Goal: Task Accomplishment & Management: Manage account settings

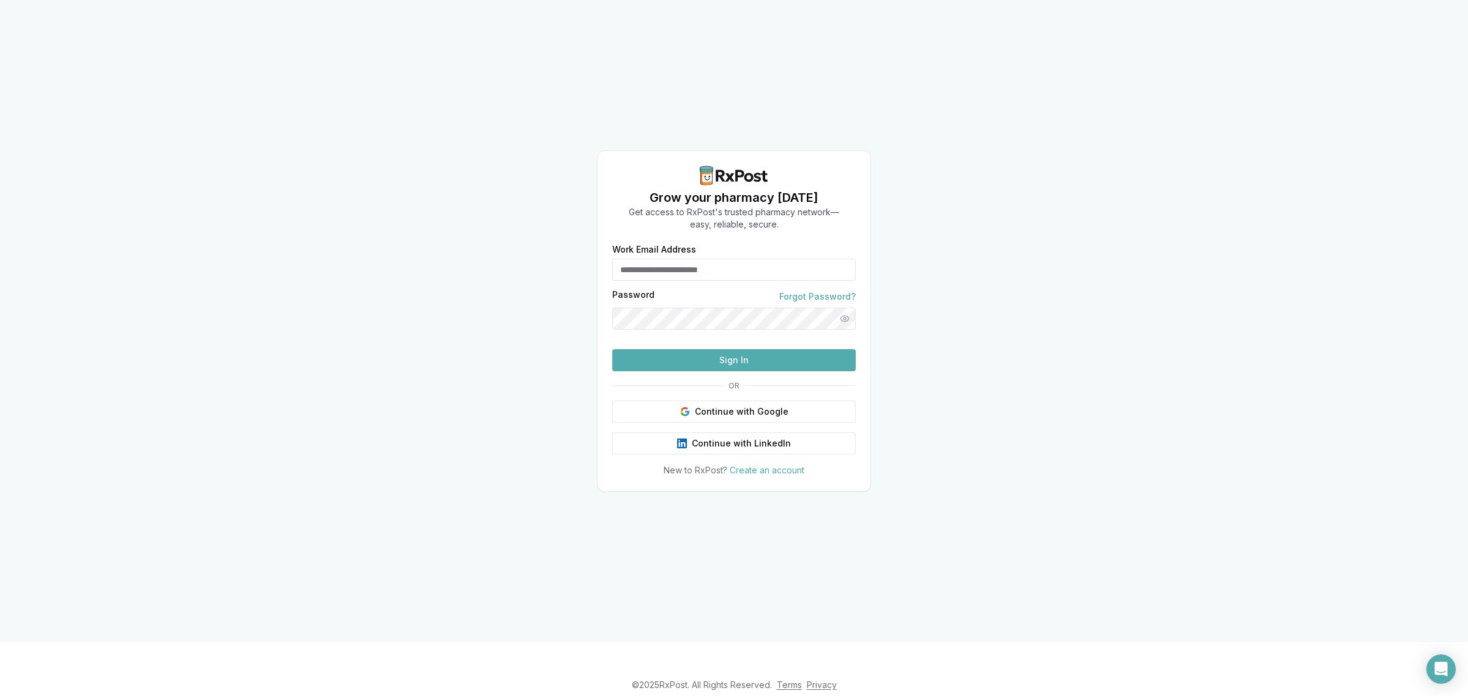
type input "**********"
click at [734, 371] on button "Sign In" at bounding box center [733, 360] width 243 height 22
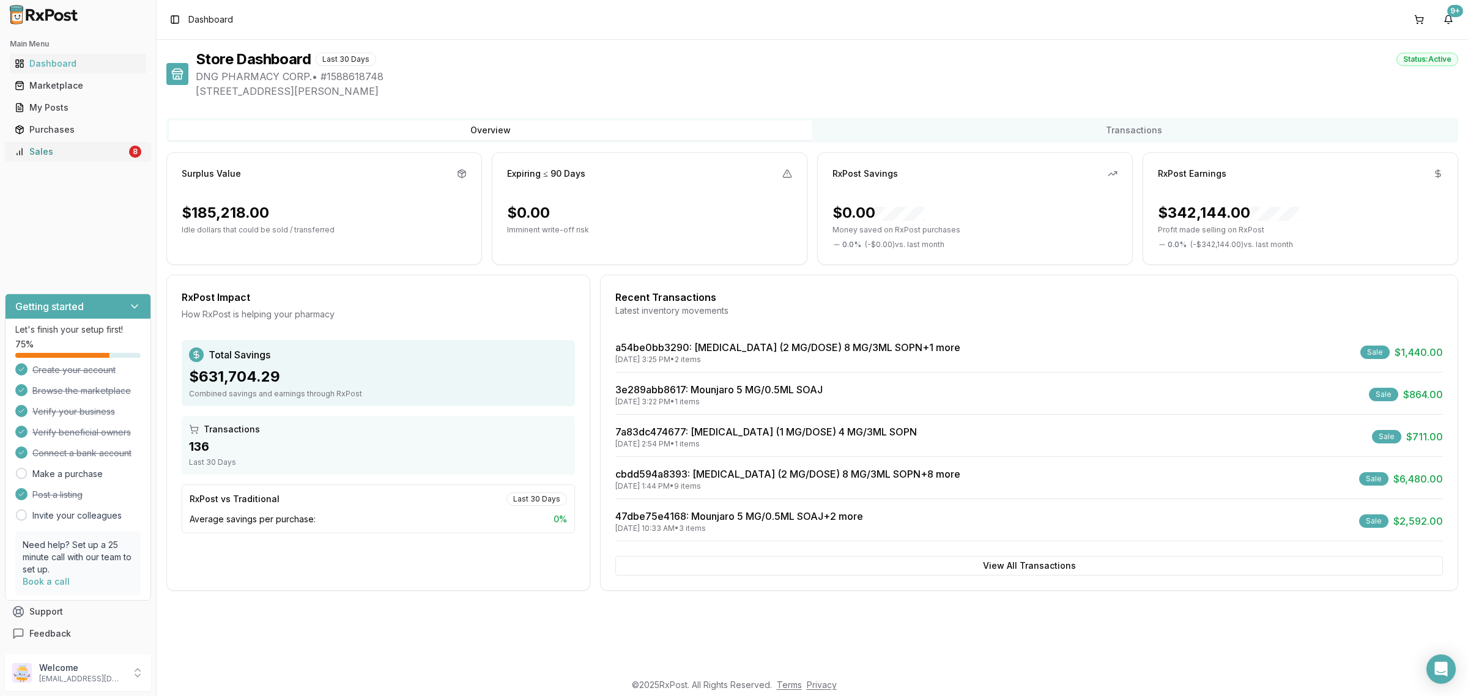
click at [92, 154] on div "Sales" at bounding box center [71, 152] width 112 height 12
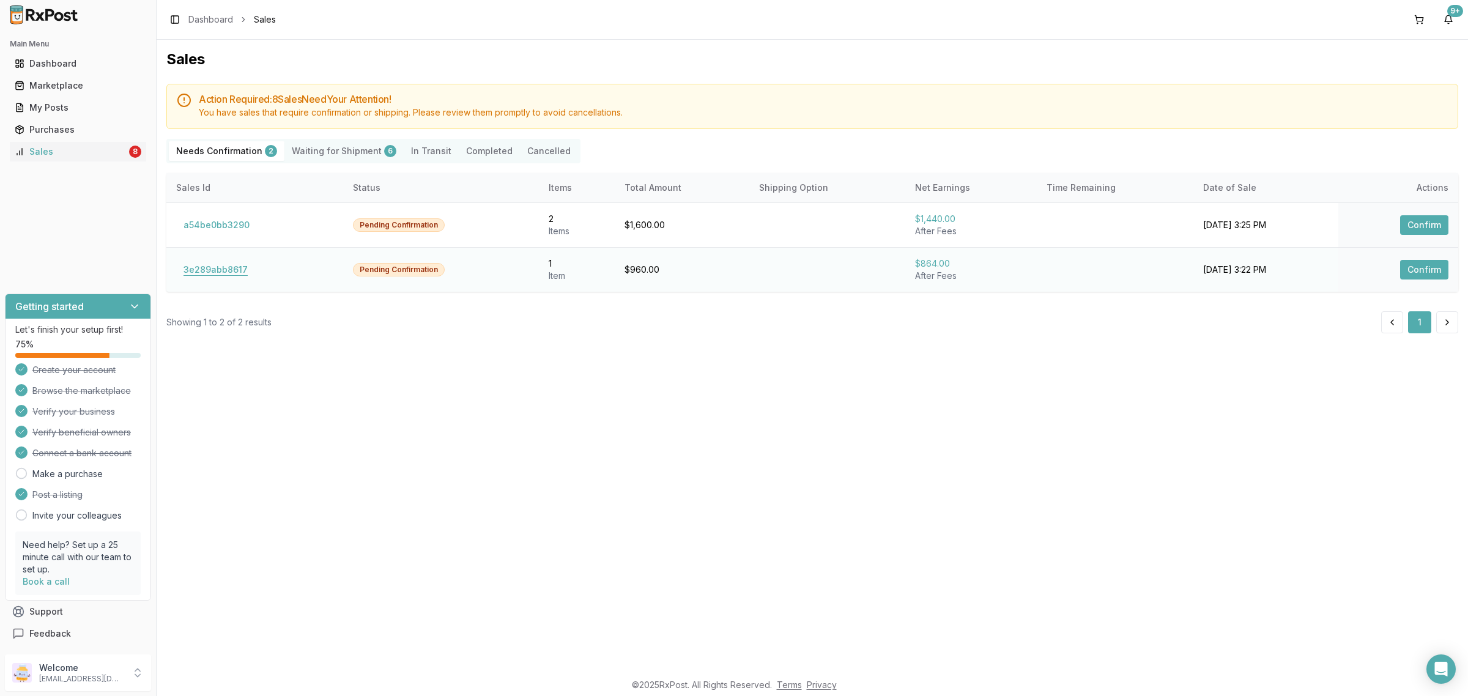
click at [232, 273] on button "3e289abb8617" at bounding box center [215, 270] width 79 height 20
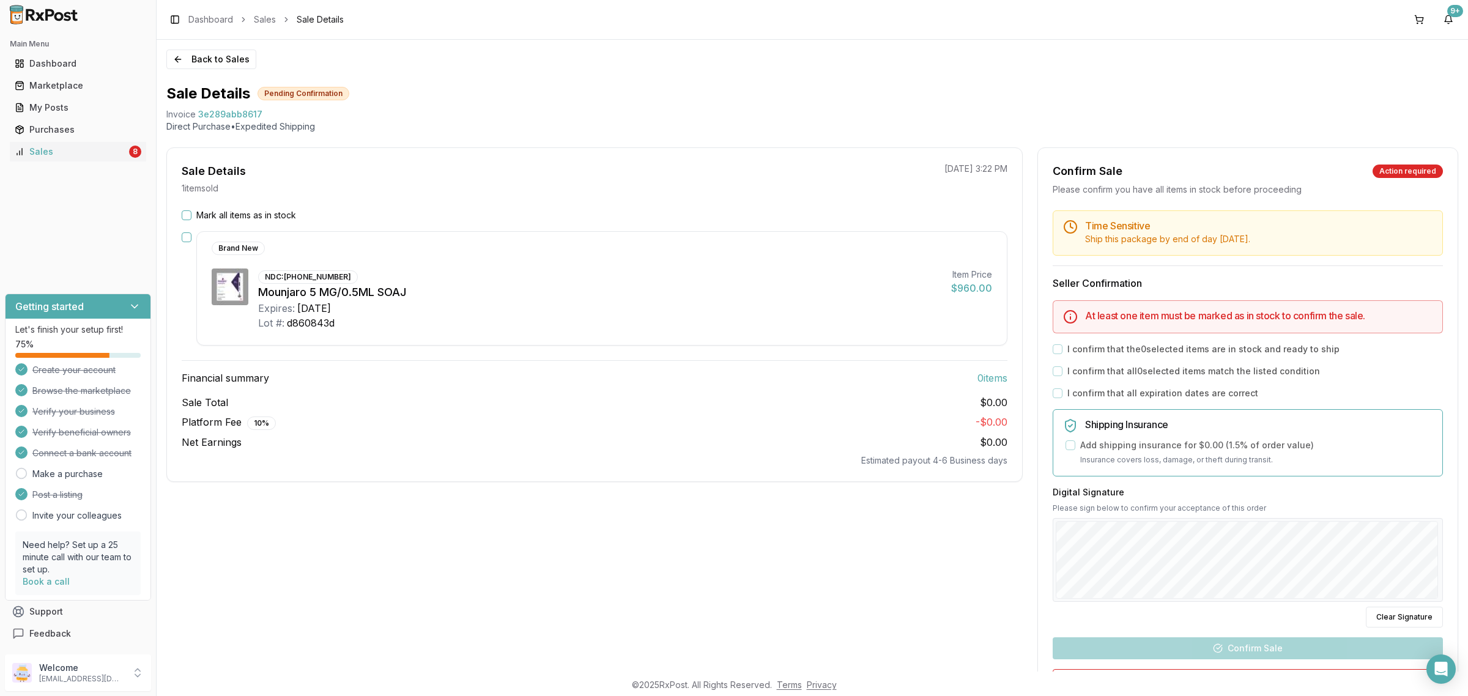
click at [191, 214] on button "Mark all items as in stock" at bounding box center [187, 215] width 10 height 10
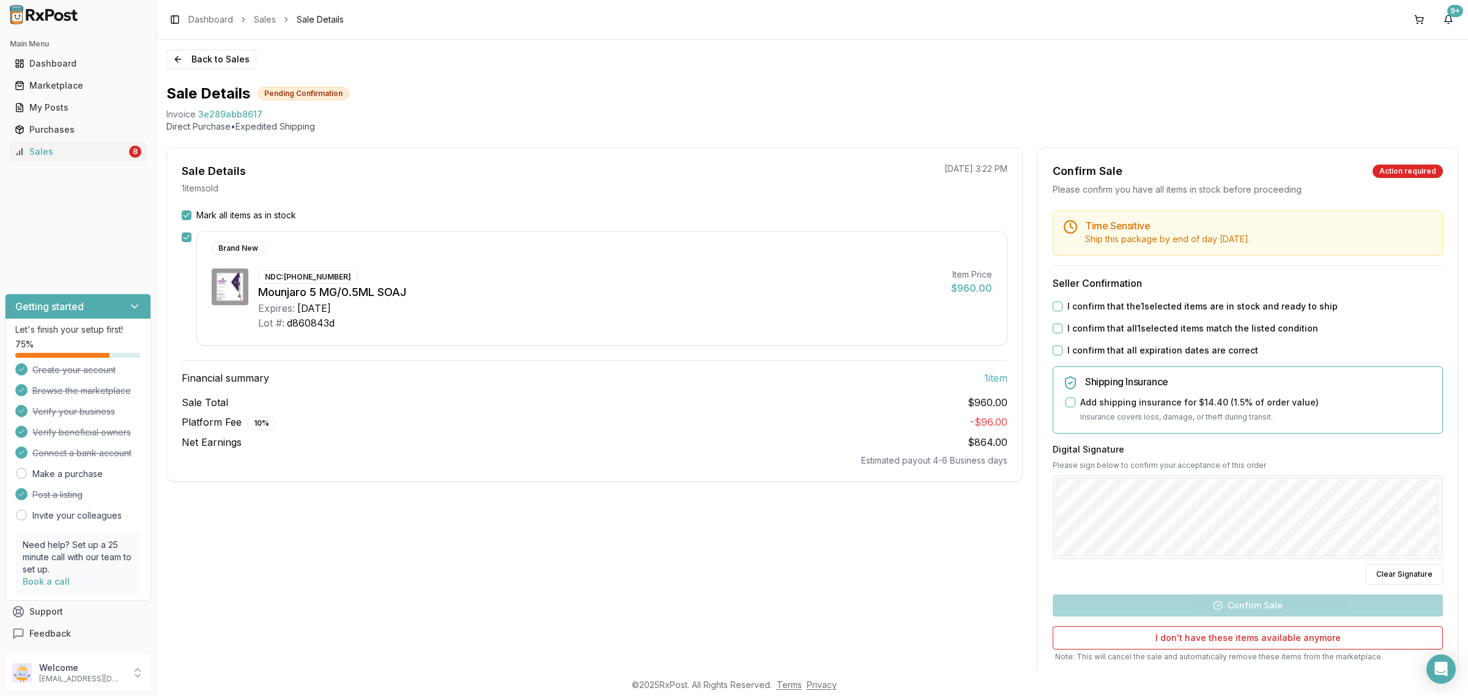
click at [1054, 307] on button "I confirm that the 1 selected items are in stock and ready to ship" at bounding box center [1058, 307] width 10 height 10
click at [1054, 332] on button "I confirm that all 1 selected items match the listed condition" at bounding box center [1058, 329] width 10 height 10
click at [1057, 355] on button "I confirm that all expiration dates are correct" at bounding box center [1058, 351] width 10 height 10
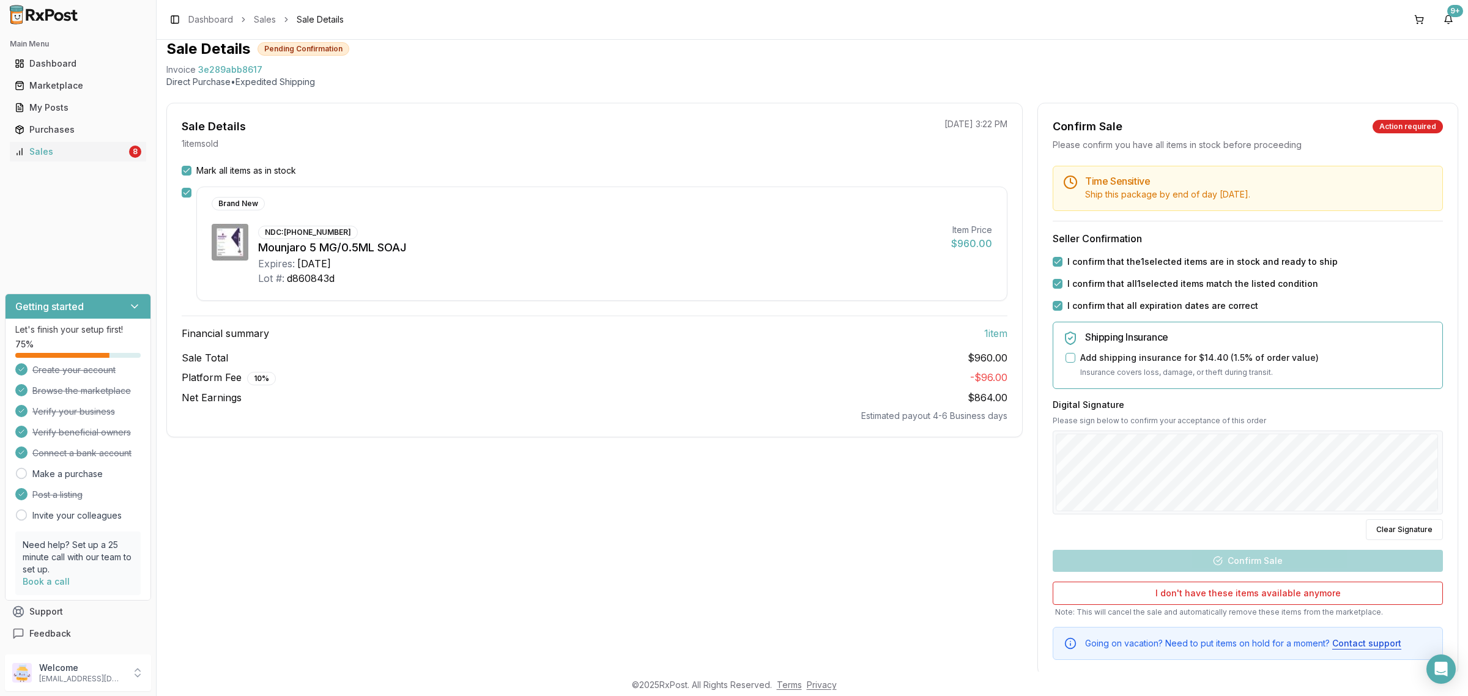
scroll to position [69, 0]
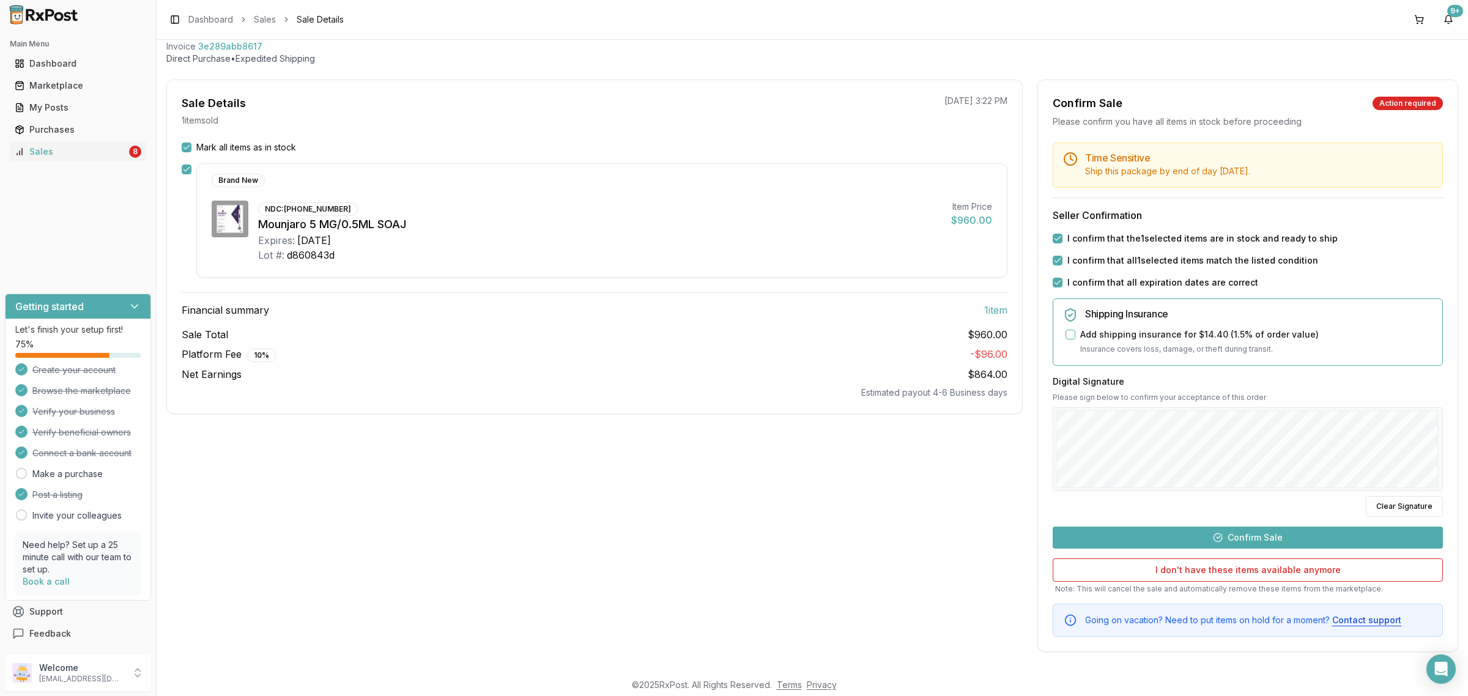
click at [1246, 548] on button "Confirm Sale" at bounding box center [1248, 538] width 390 height 22
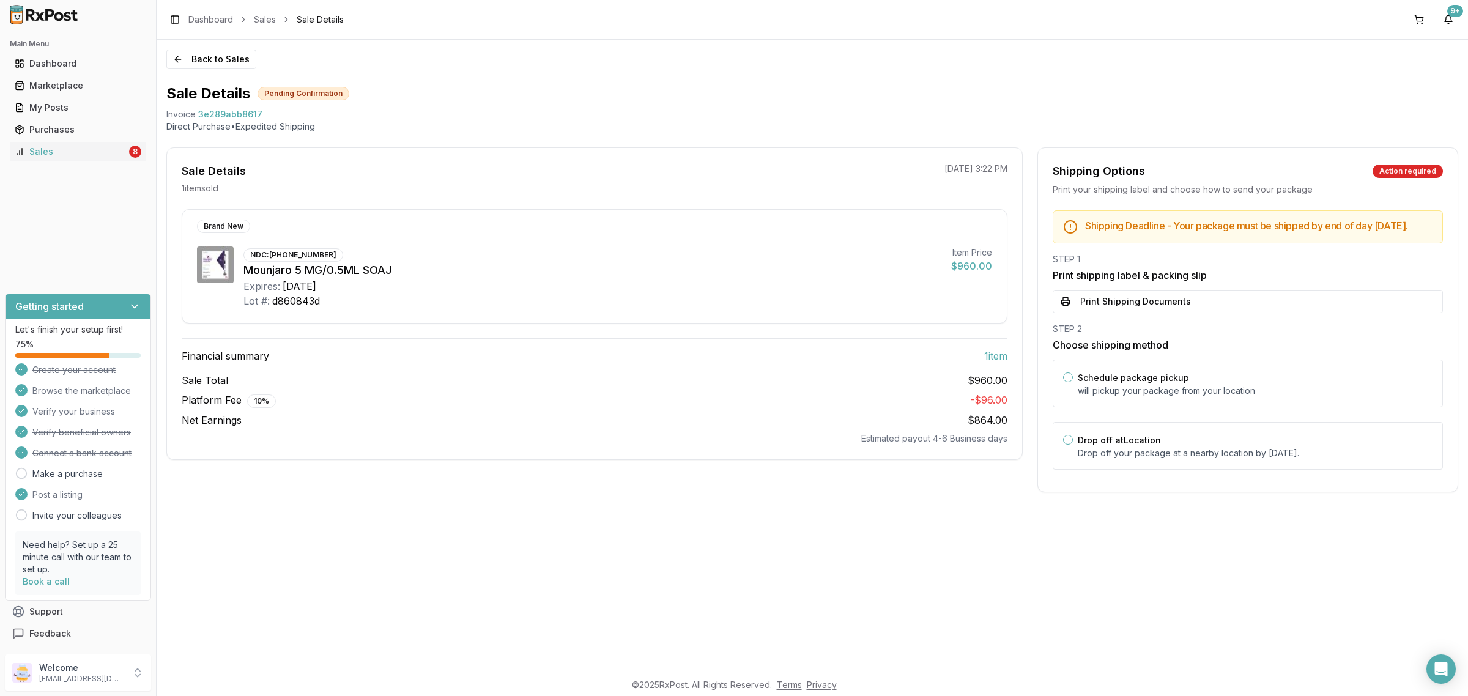
scroll to position [0, 0]
click at [1237, 470] on div "Drop off at Location Drop off your package at a nearby location by September 9,…" at bounding box center [1248, 446] width 390 height 48
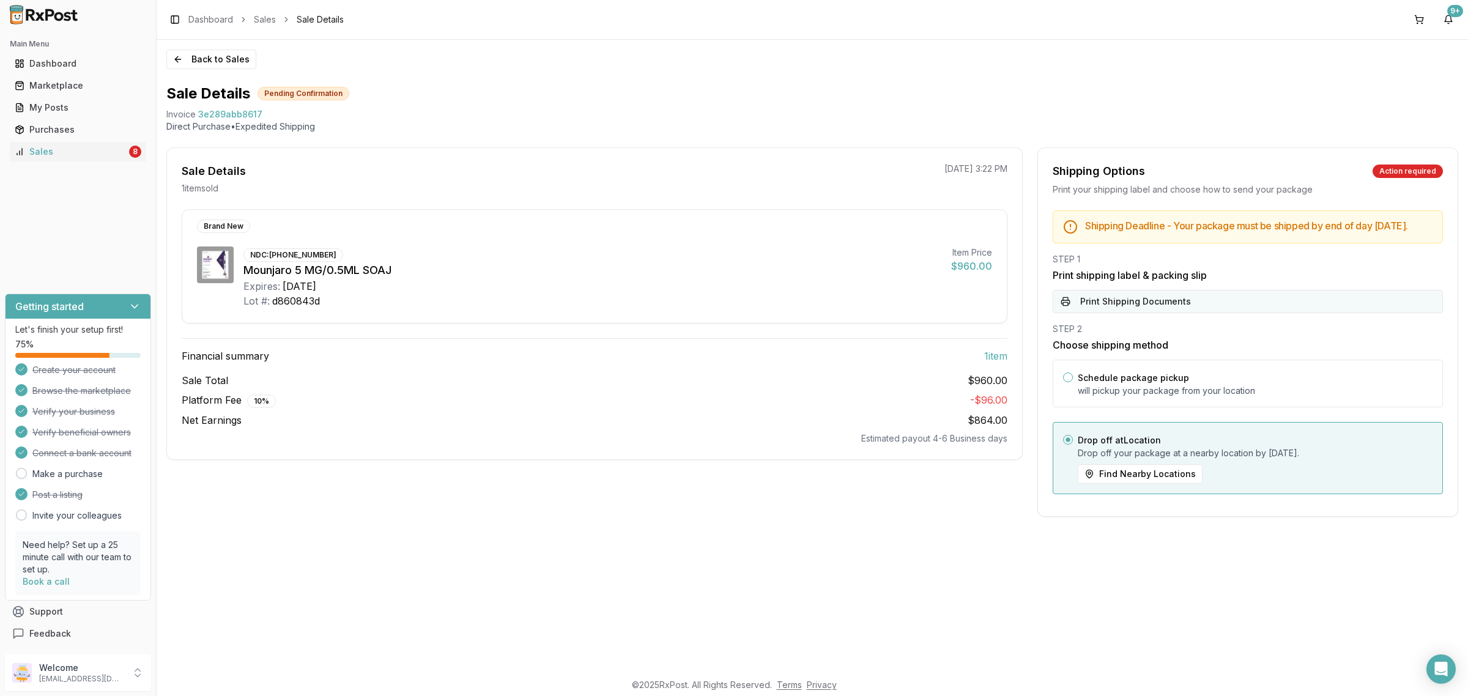
click at [1133, 312] on button "Print Shipping Documents" at bounding box center [1248, 301] width 390 height 23
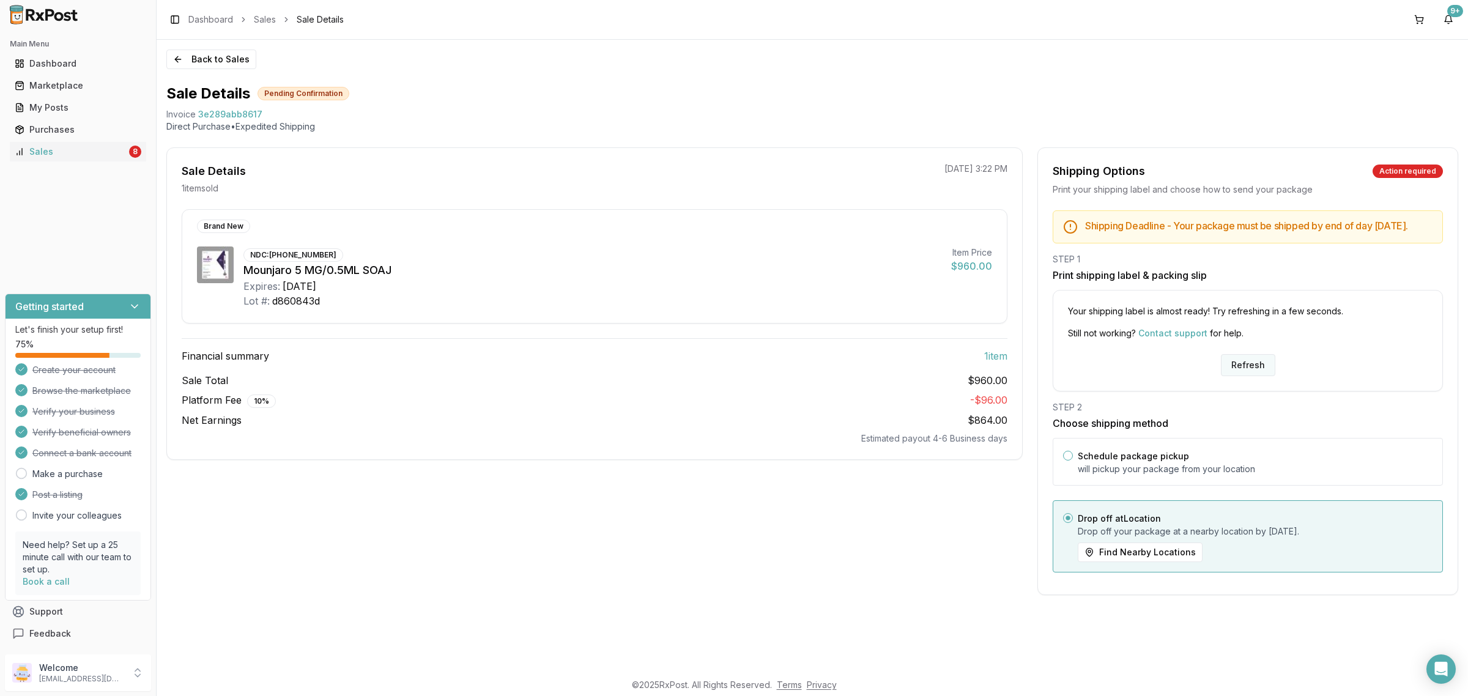
click at [1261, 367] on button "Refresh" at bounding box center [1248, 365] width 54 height 22
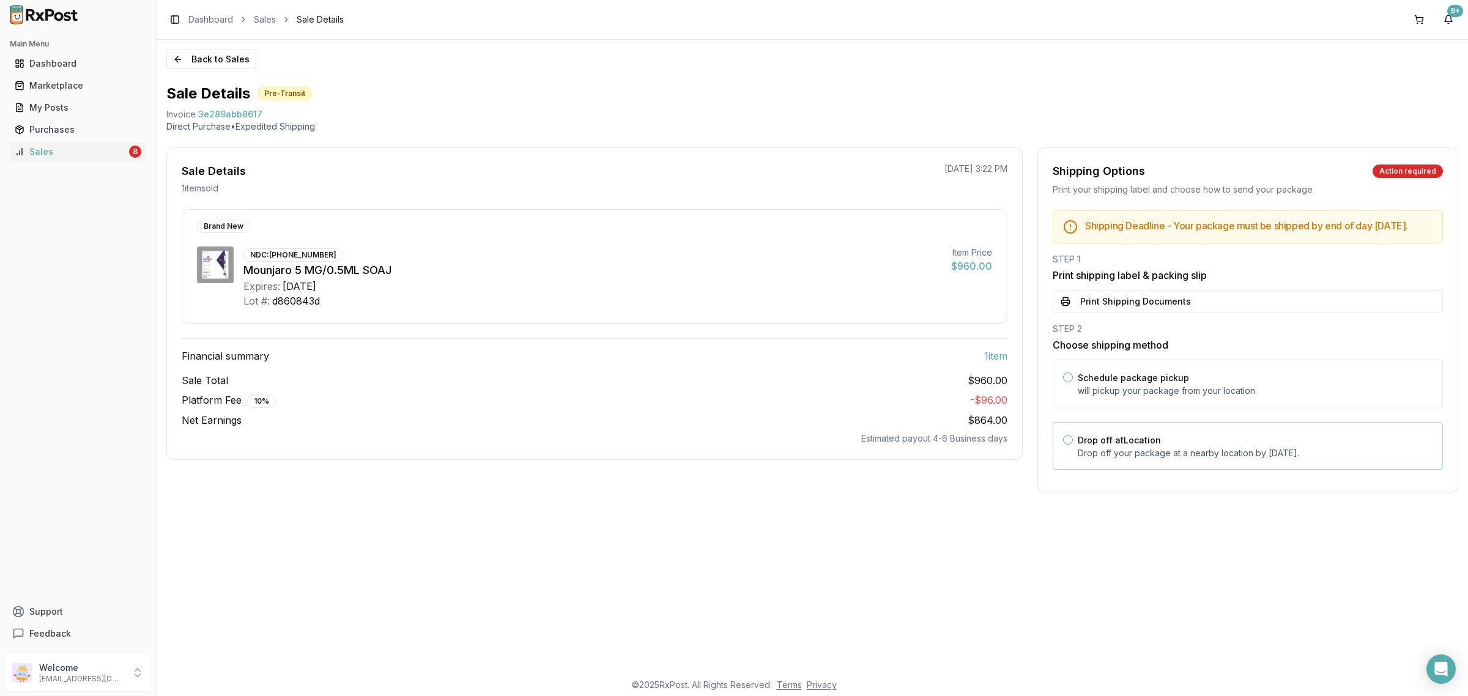
click at [1221, 459] on p "Drop off your package at a nearby location by September 9, 2025 ." at bounding box center [1255, 453] width 355 height 12
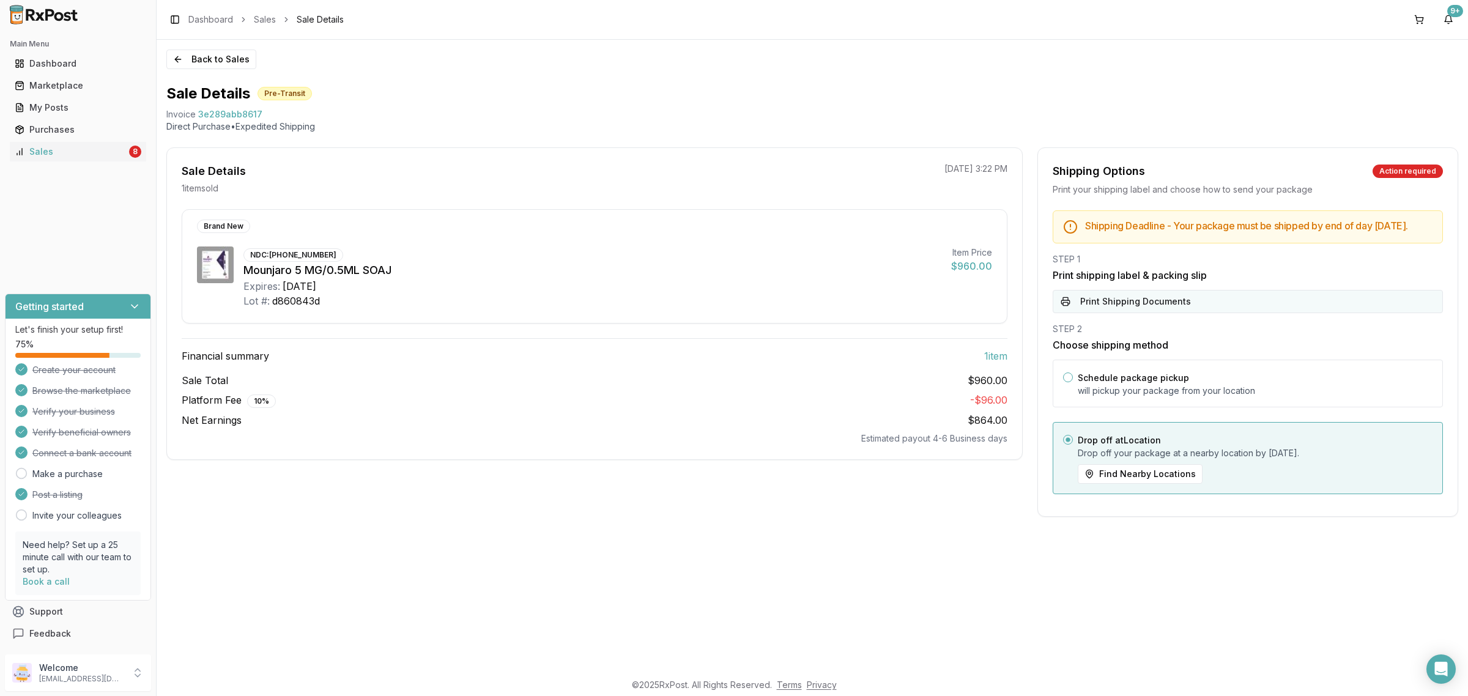
click at [1190, 313] on button "Print Shipping Documents" at bounding box center [1248, 301] width 390 height 23
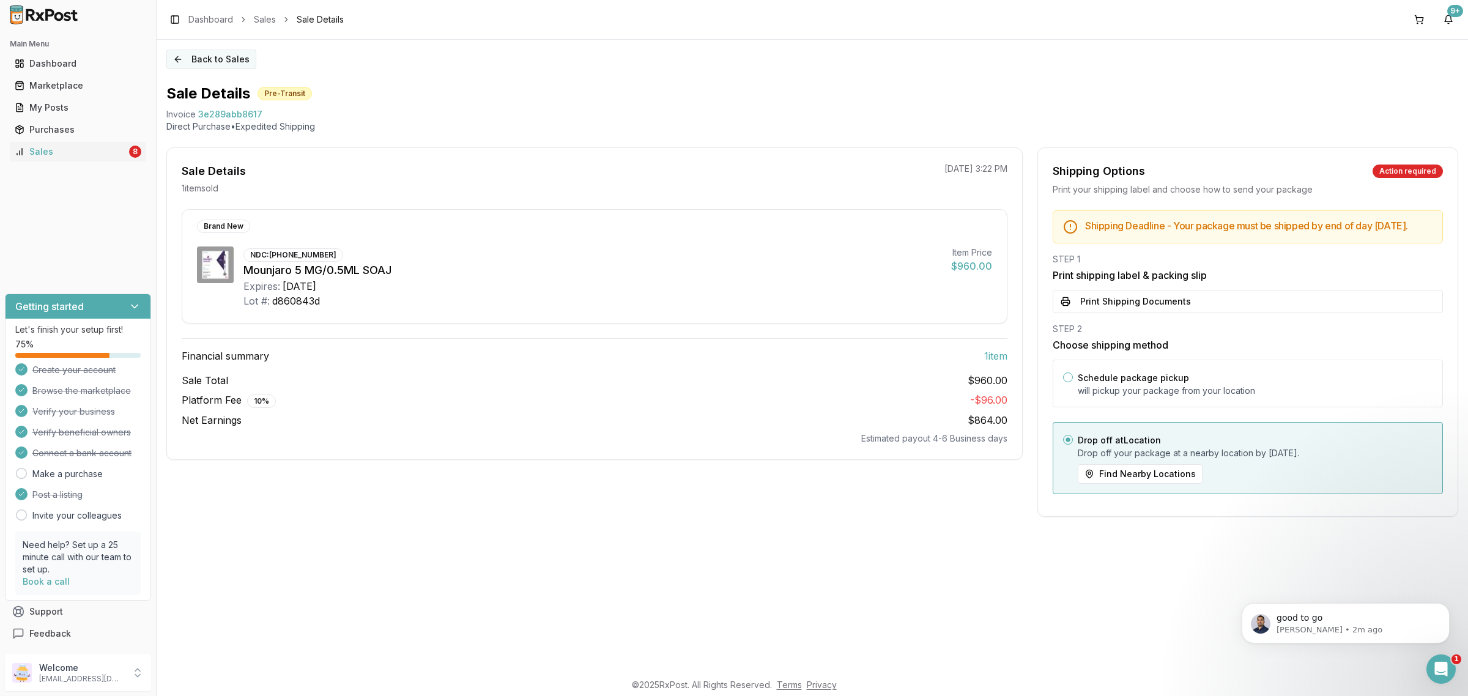
click at [221, 59] on button "Back to Sales" at bounding box center [211, 60] width 90 height 20
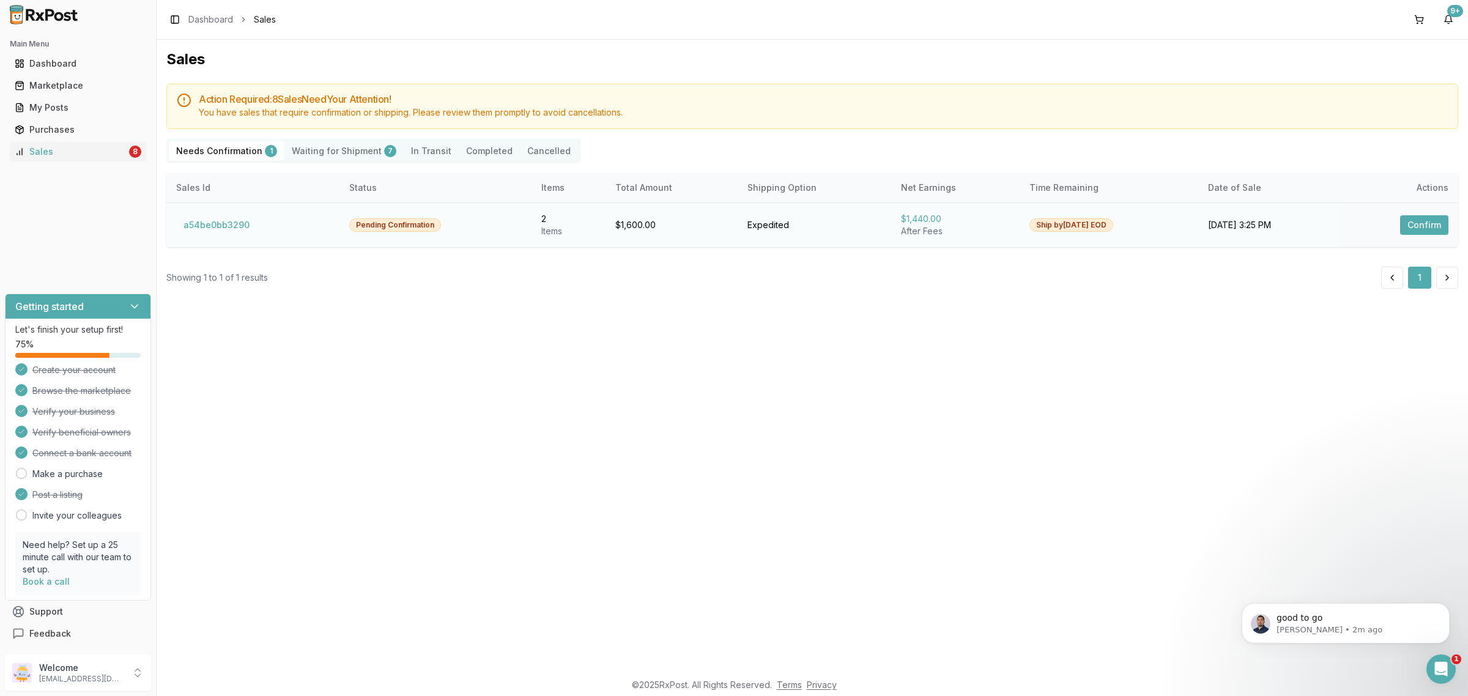
click at [207, 213] on td "a54be0bb3290" at bounding box center [252, 224] width 173 height 45
click at [209, 222] on button "a54be0bb3290" at bounding box center [216, 225] width 81 height 20
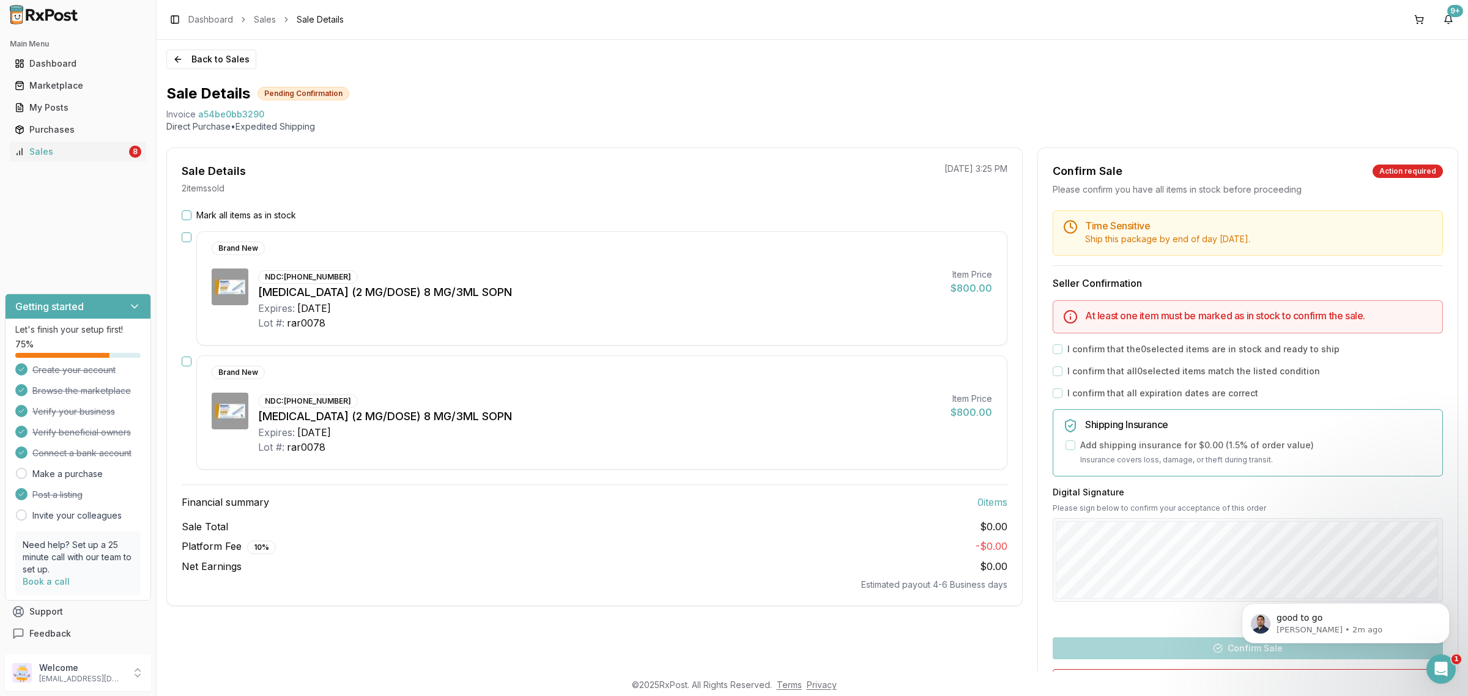
click at [187, 215] on button "Mark all items as in stock" at bounding box center [187, 215] width 10 height 10
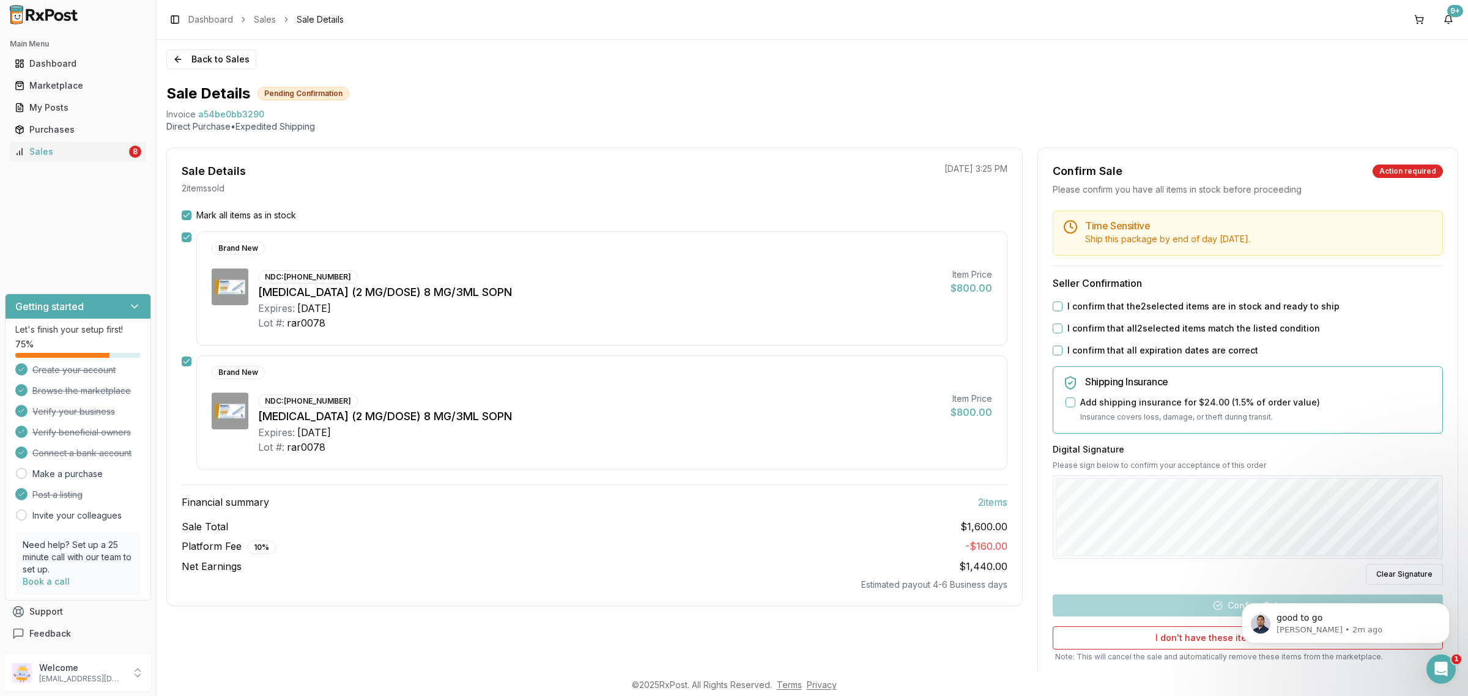
click at [1053, 310] on button "I confirm that the 2 selected items are in stock and ready to ship" at bounding box center [1058, 307] width 10 height 10
click at [1056, 336] on div "Time Sensitive Ship this package by end of day Tuesday, September 9th . Seller …" at bounding box center [1248, 457] width 420 height 494
click at [1056, 329] on button "I confirm that all 2 selected items match the listed condition" at bounding box center [1058, 329] width 10 height 10
click at [1059, 351] on button "I confirm that all expiration dates are correct" at bounding box center [1058, 351] width 10 height 10
click at [1228, 618] on div "Time Sensitive Ship this package by end of day Tuesday, September 9th . Seller …" at bounding box center [1248, 457] width 420 height 494
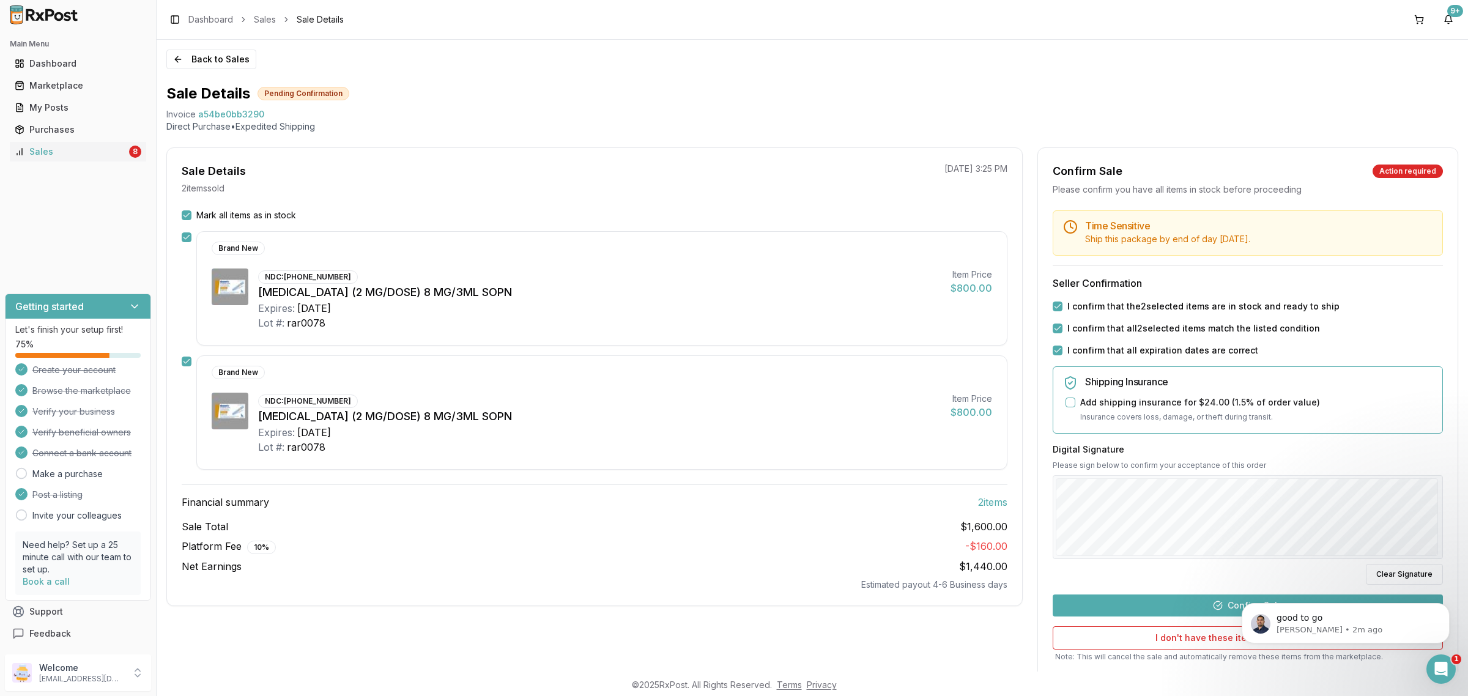
click at [1228, 615] on button "Confirm Sale" at bounding box center [1248, 606] width 390 height 22
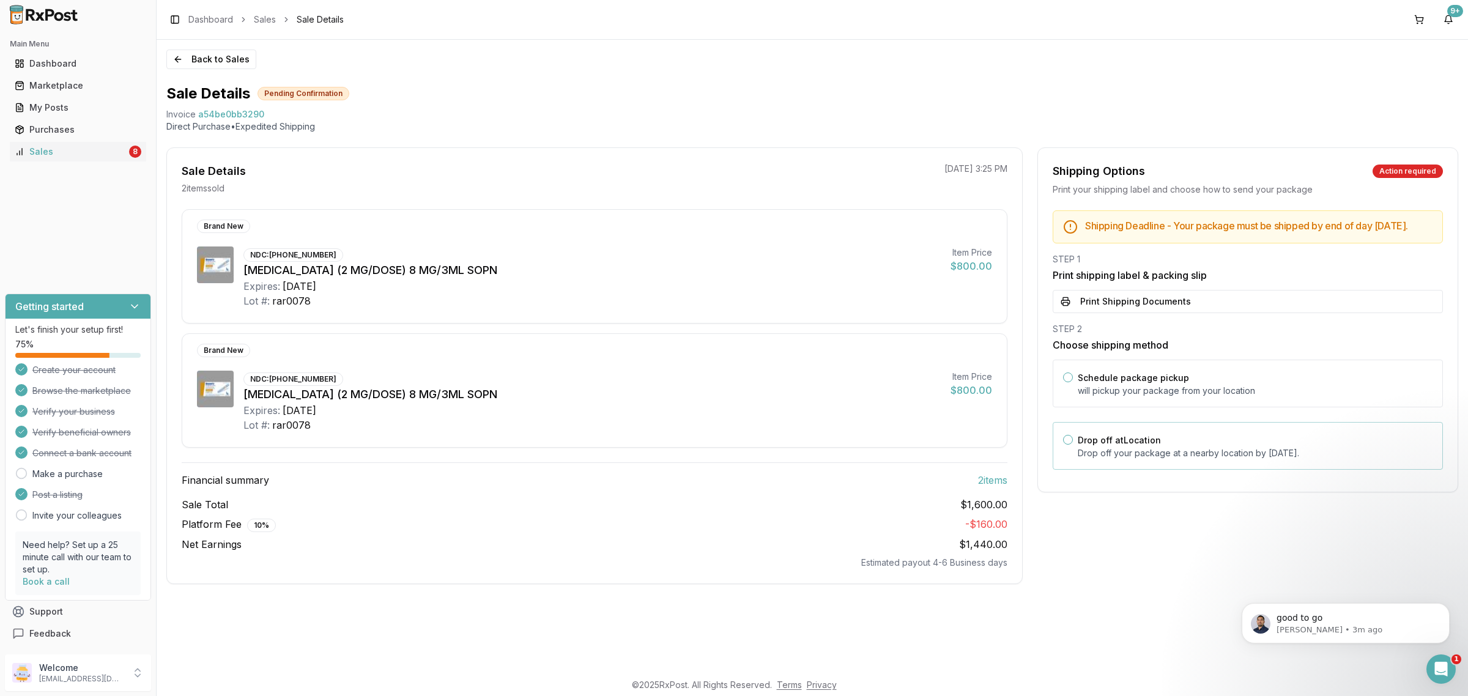
click at [1173, 450] on div "Drop off at Location Drop off your package at a nearby location by September 9,…" at bounding box center [1255, 445] width 355 height 27
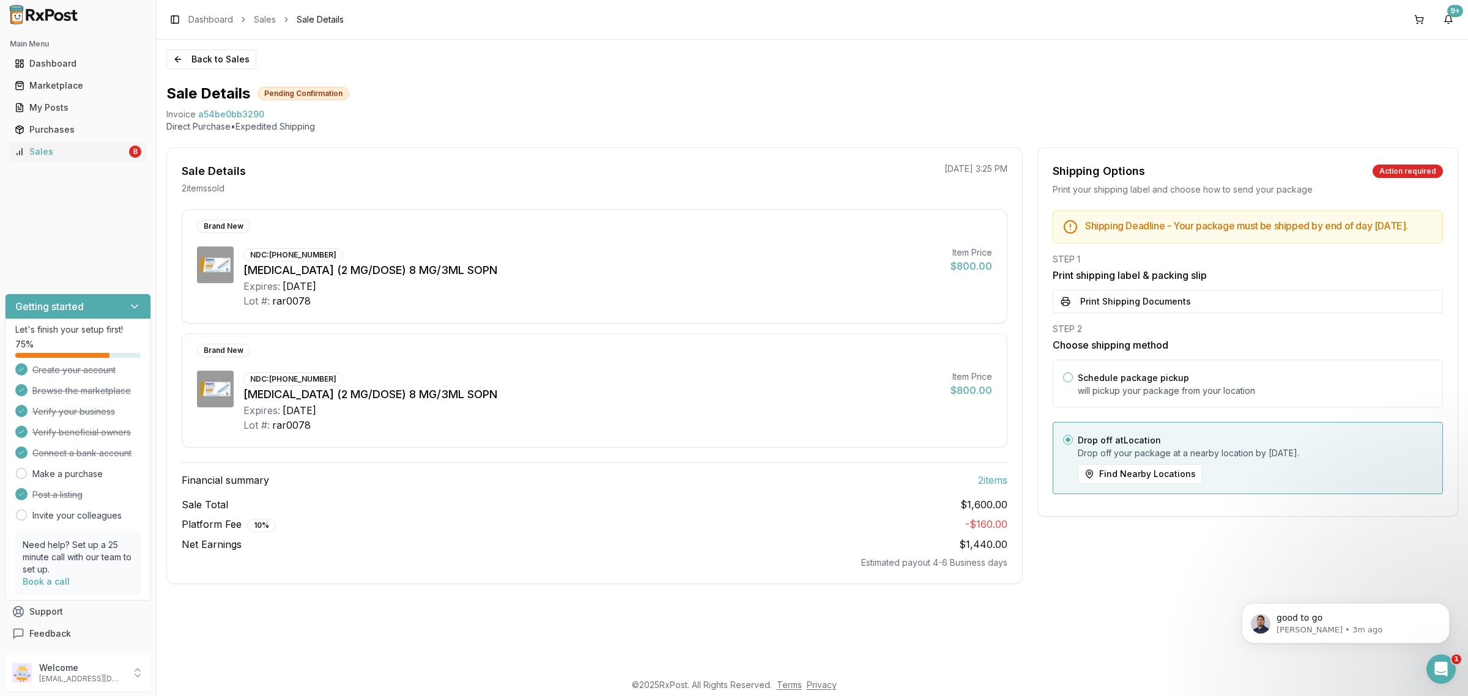
click at [1186, 299] on div "STEP 1 Print shipping label & packing slip Print Shipping Documents" at bounding box center [1248, 283] width 390 height 60
click at [1186, 308] on button "Print Shipping Documents" at bounding box center [1248, 301] width 390 height 23
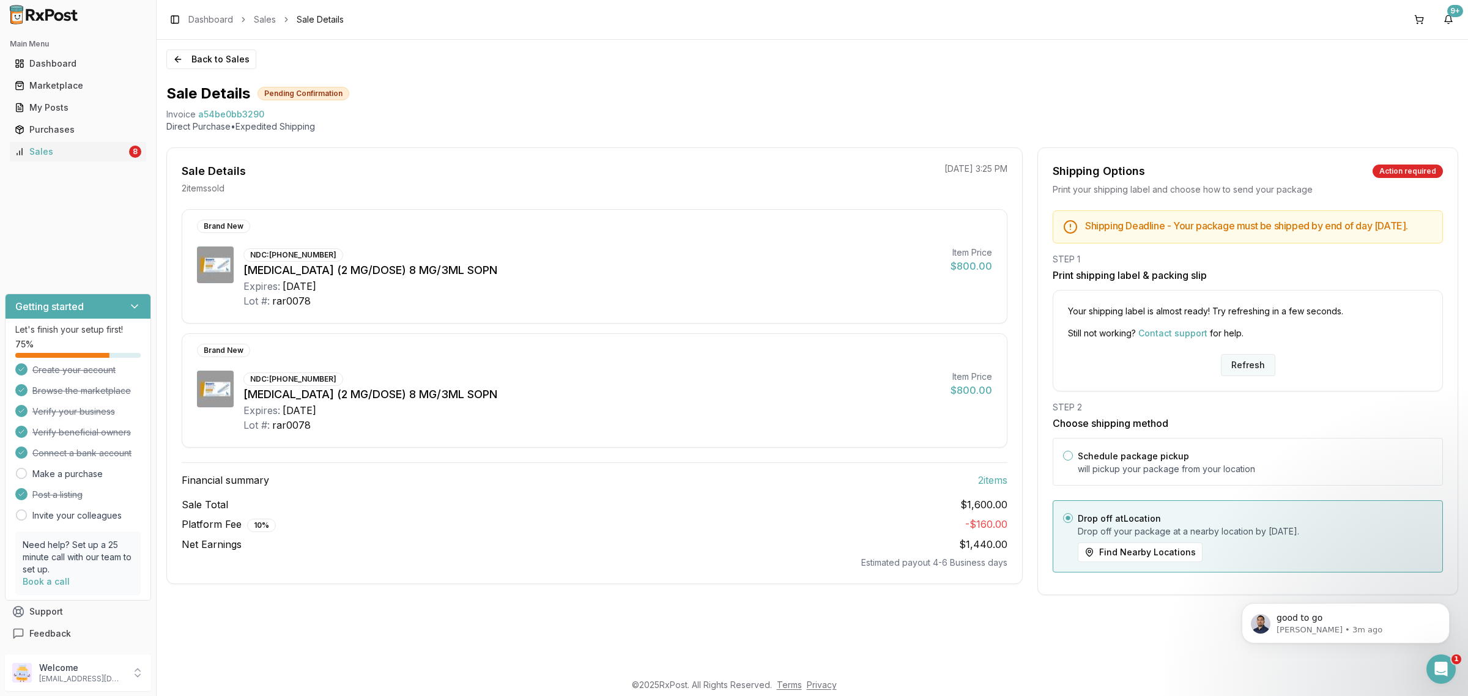
click at [1255, 376] on button "Refresh" at bounding box center [1248, 365] width 54 height 22
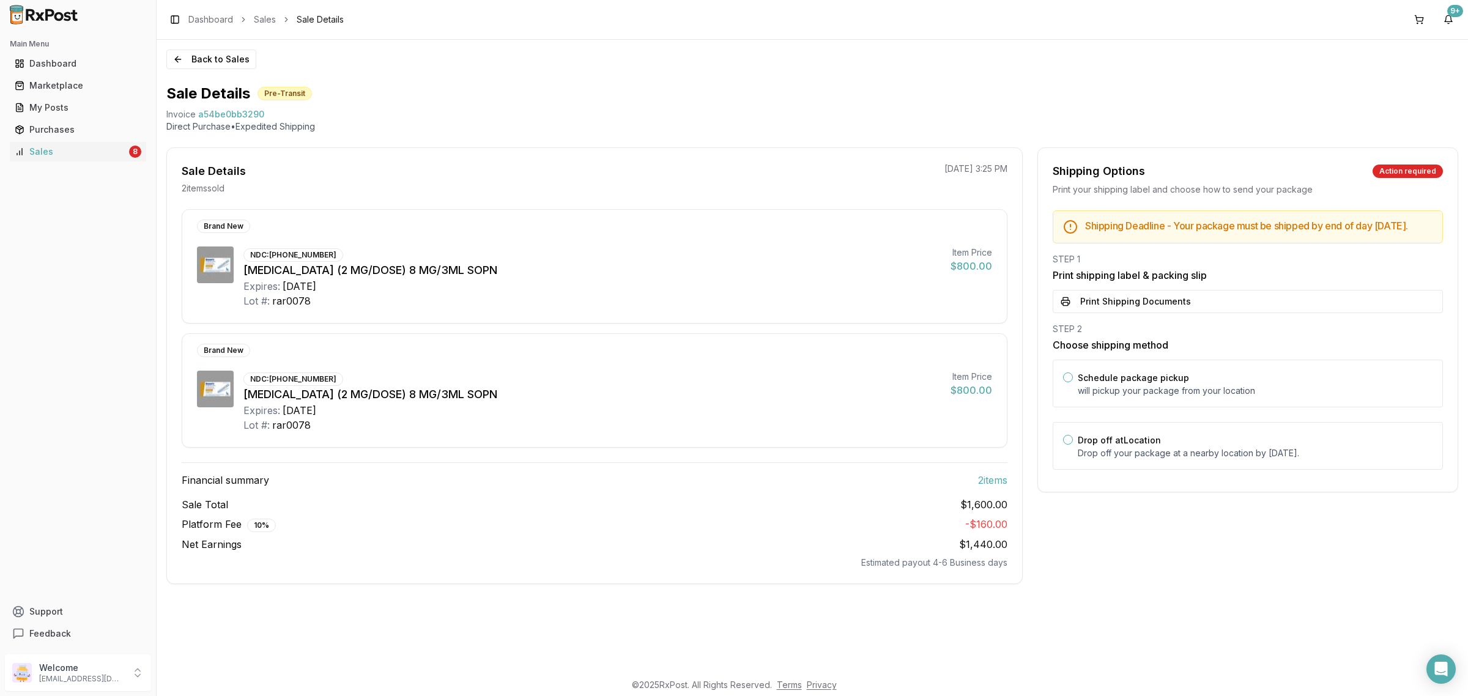
drag, startPoint x: 1250, startPoint y: 311, endPoint x: 1249, endPoint y: 318, distance: 7.4
click at [1252, 311] on button "Print Shipping Documents" at bounding box center [1248, 301] width 390 height 23
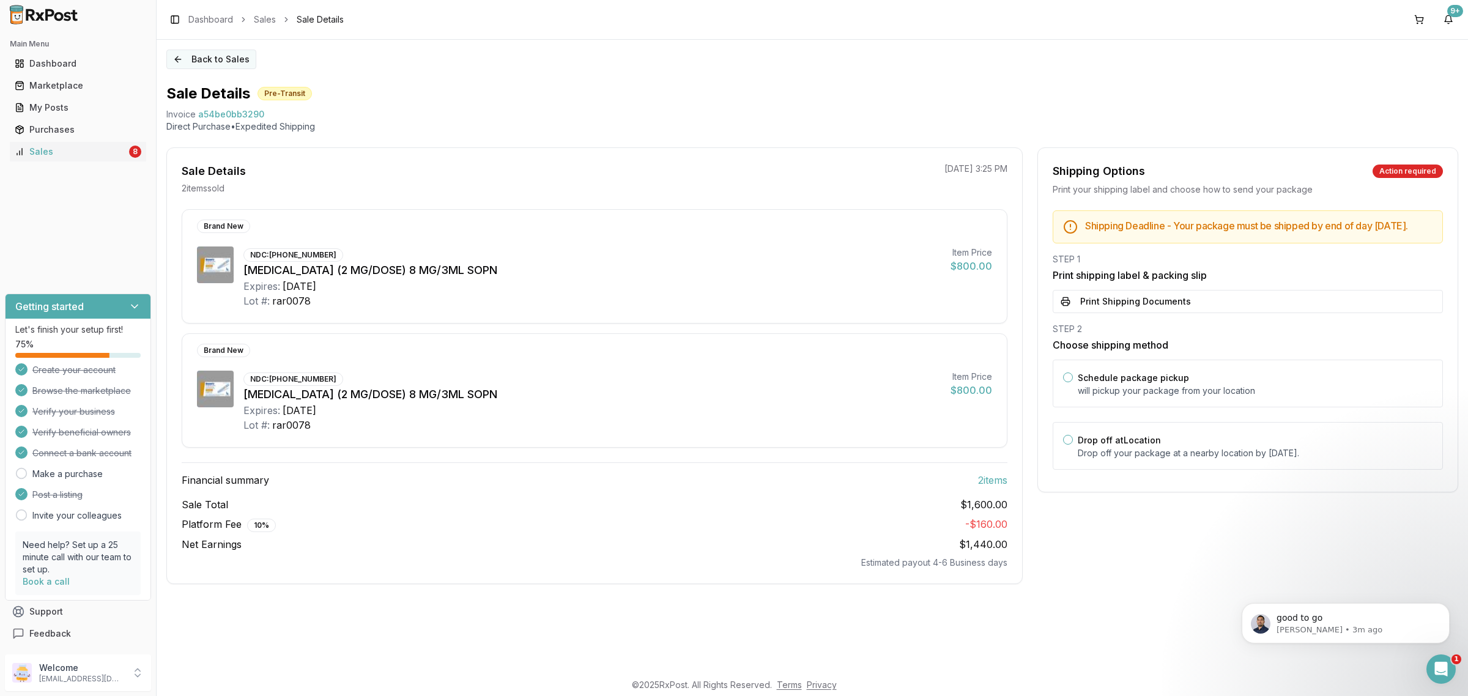
click at [225, 53] on button "Back to Sales" at bounding box center [211, 60] width 90 height 20
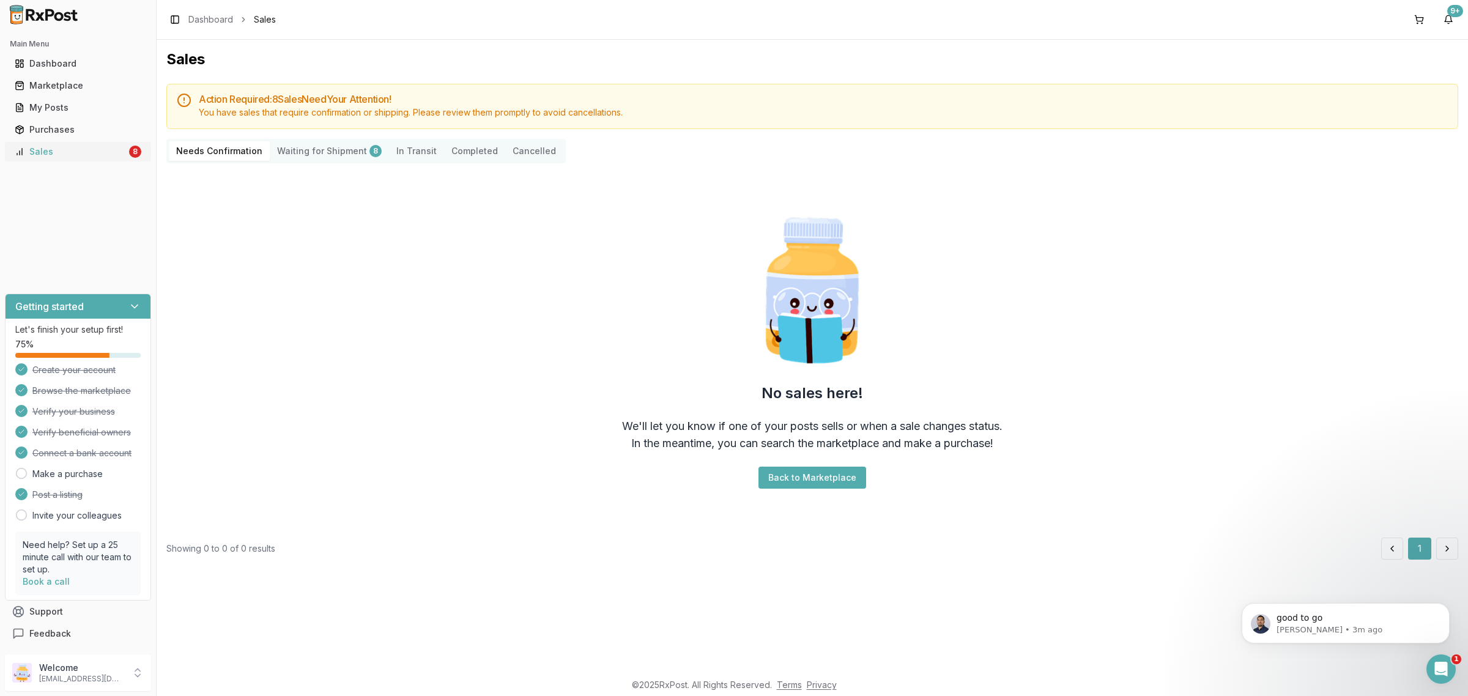
click at [133, 156] on div "8" at bounding box center [135, 152] width 12 height 12
click at [1439, 664] on icon "Open Intercom Messenger" at bounding box center [1439, 668] width 9 height 10
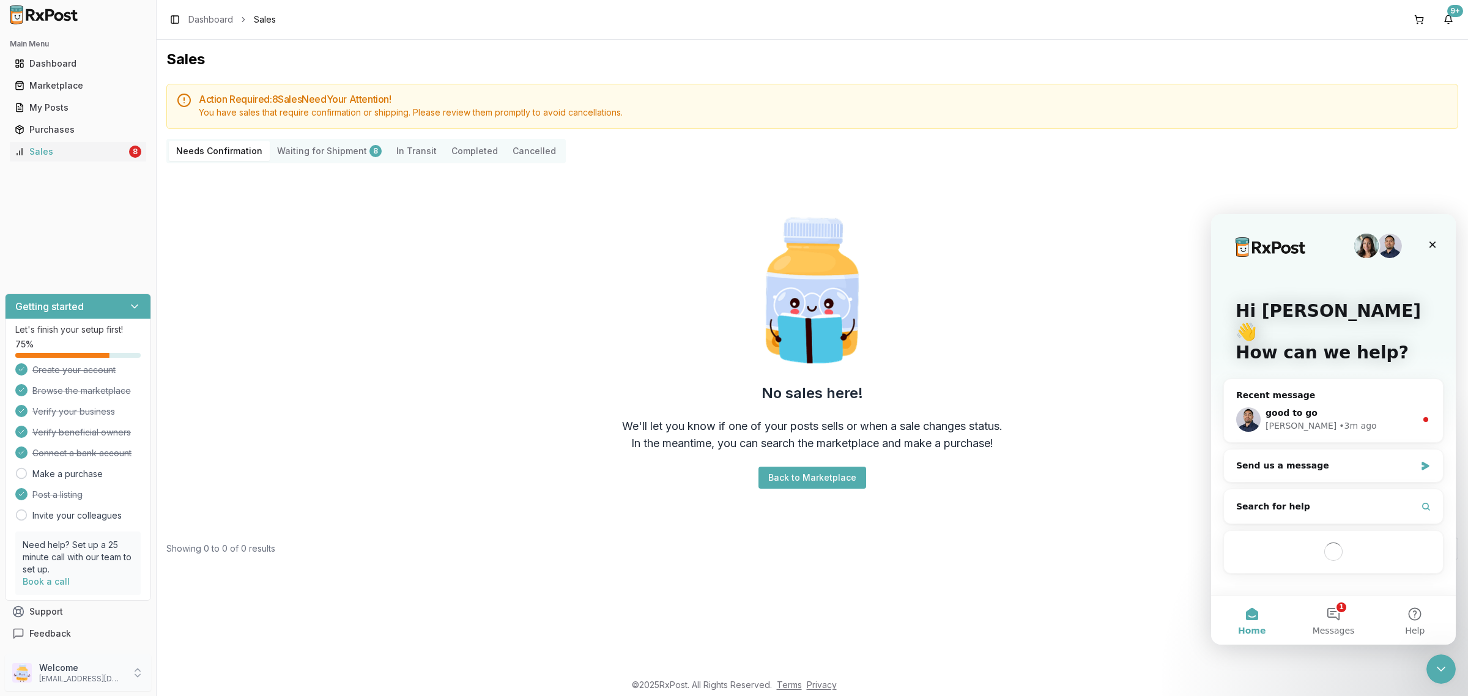
click at [96, 680] on p "dngpharmacy2@gmail.com" at bounding box center [81, 679] width 85 height 10
click at [258, 670] on span "Sign Out" at bounding box center [222, 676] width 116 height 12
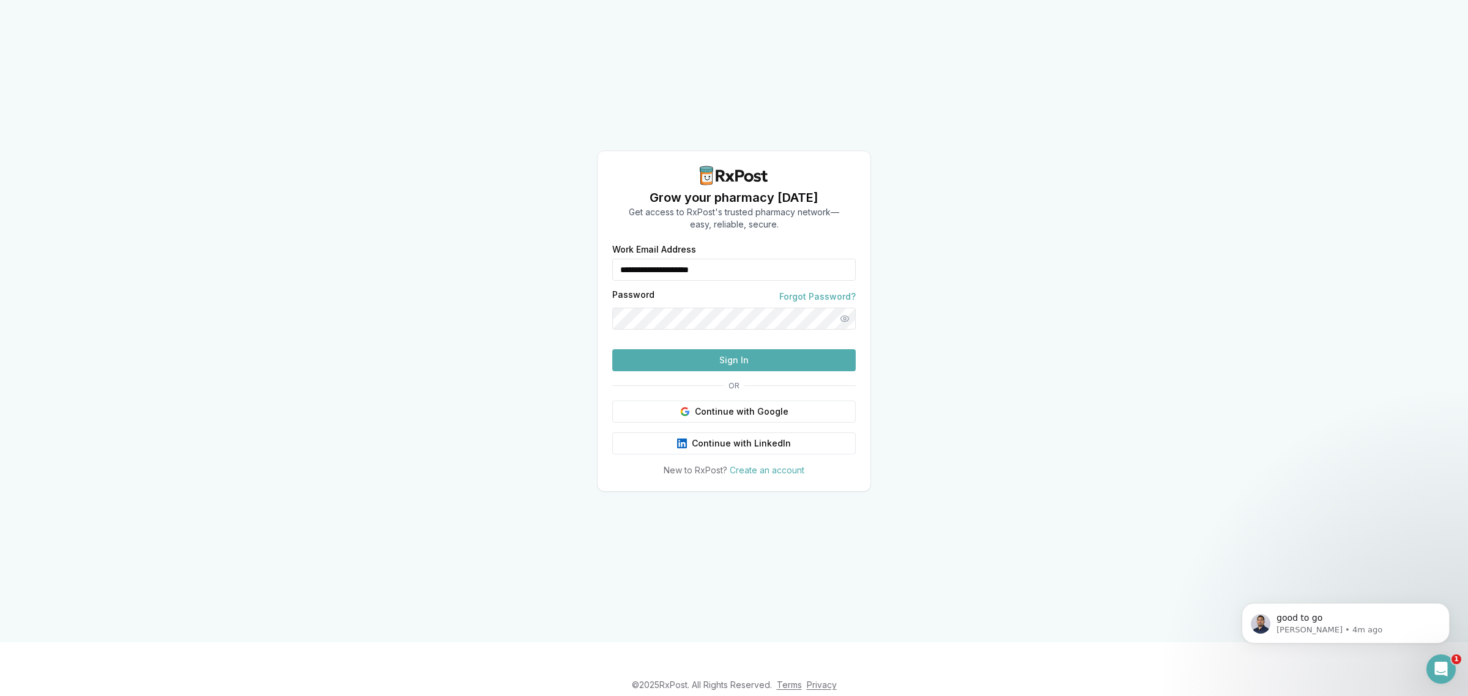
drag, startPoint x: 750, startPoint y: 240, endPoint x: 570, endPoint y: 258, distance: 180.7
click at [570, 258] on div "**********" at bounding box center [734, 321] width 1468 height 642
type input "**********"
click at [688, 371] on button "Sign In" at bounding box center [733, 360] width 243 height 22
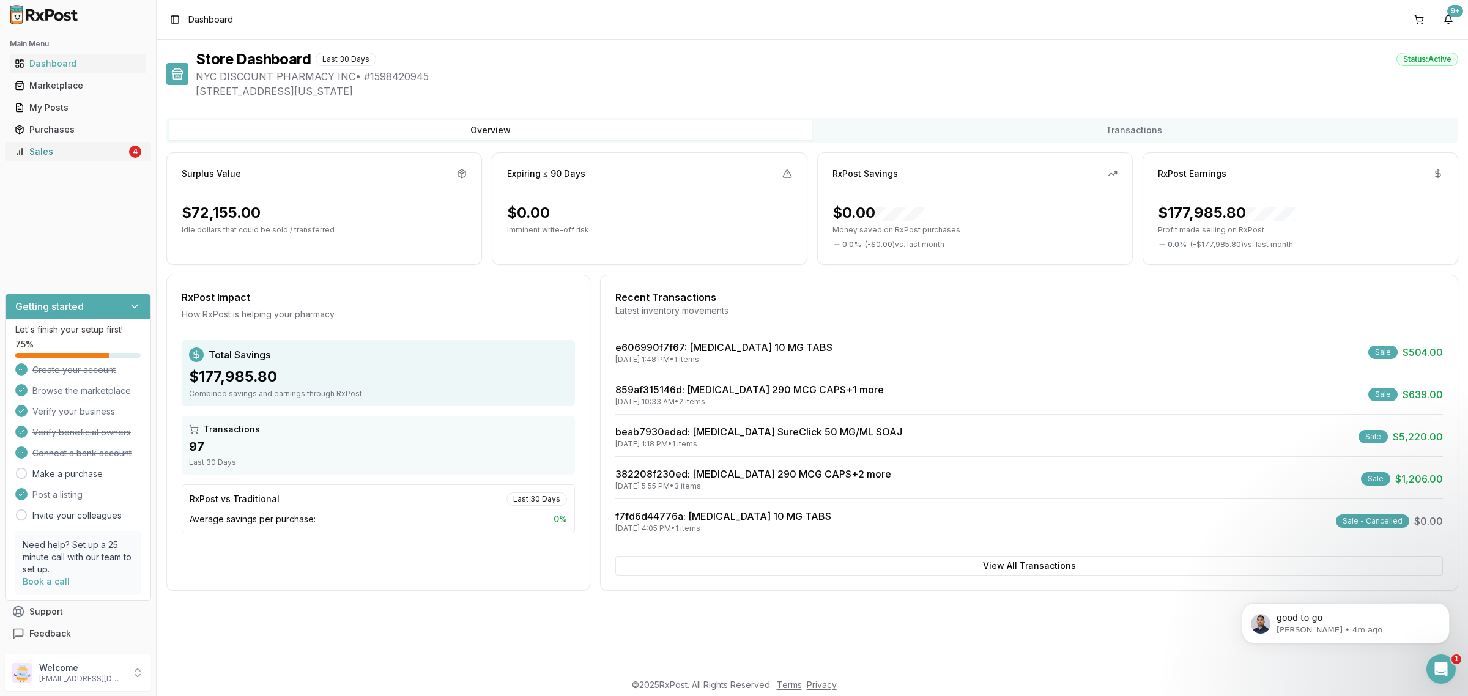
click at [87, 151] on div "Sales" at bounding box center [71, 152] width 112 height 12
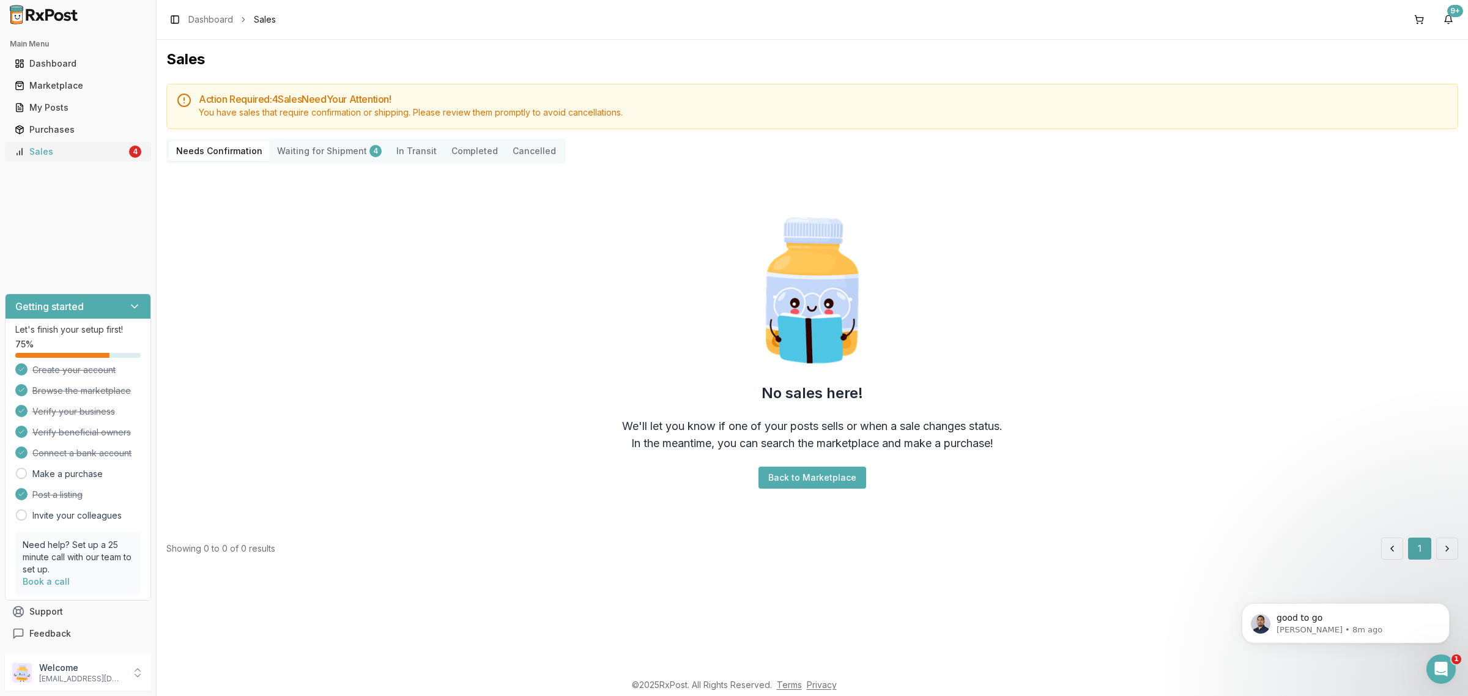
click at [98, 154] on div "Sales" at bounding box center [71, 152] width 112 height 12
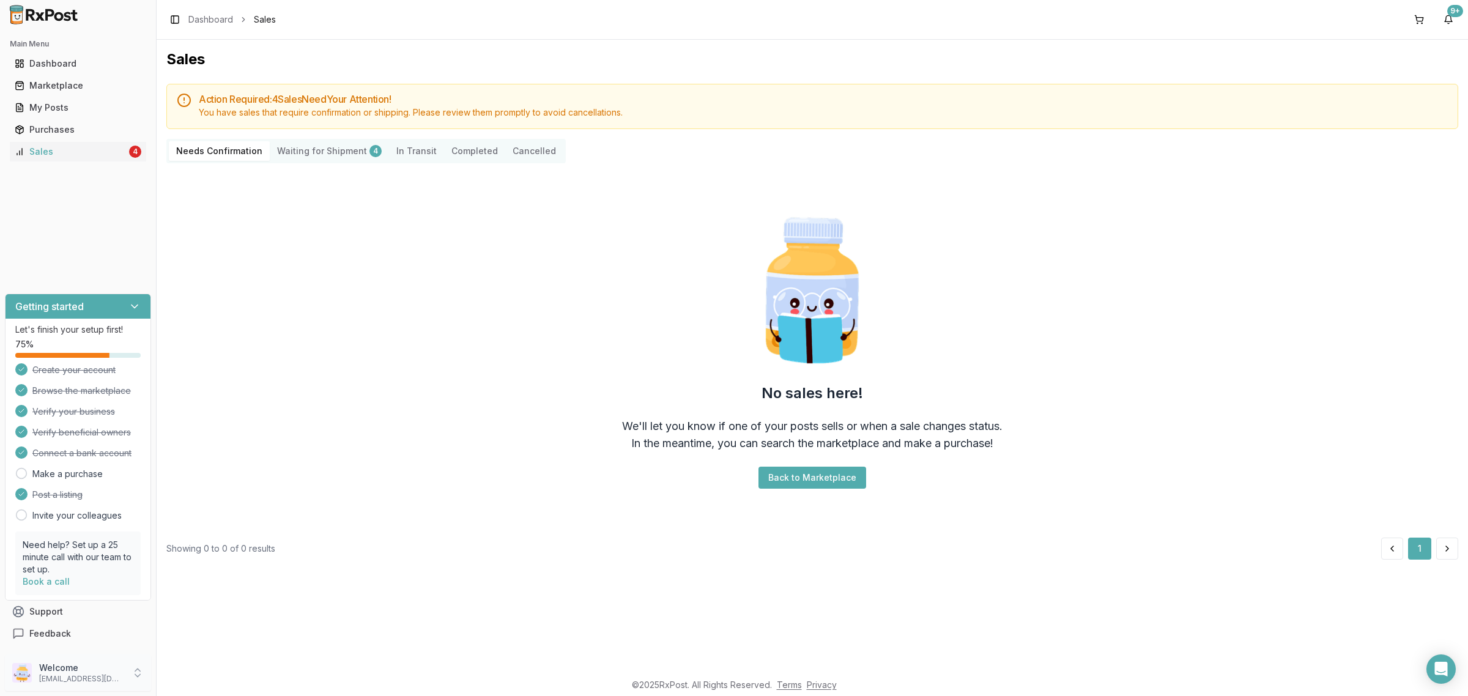
click at [81, 684] on p "[EMAIL_ADDRESS][DOMAIN_NAME]" at bounding box center [81, 679] width 85 height 10
click at [245, 666] on button "Sign Out" at bounding box center [222, 676] width 126 height 20
click at [242, 671] on span "Sign Out" at bounding box center [222, 676] width 116 height 12
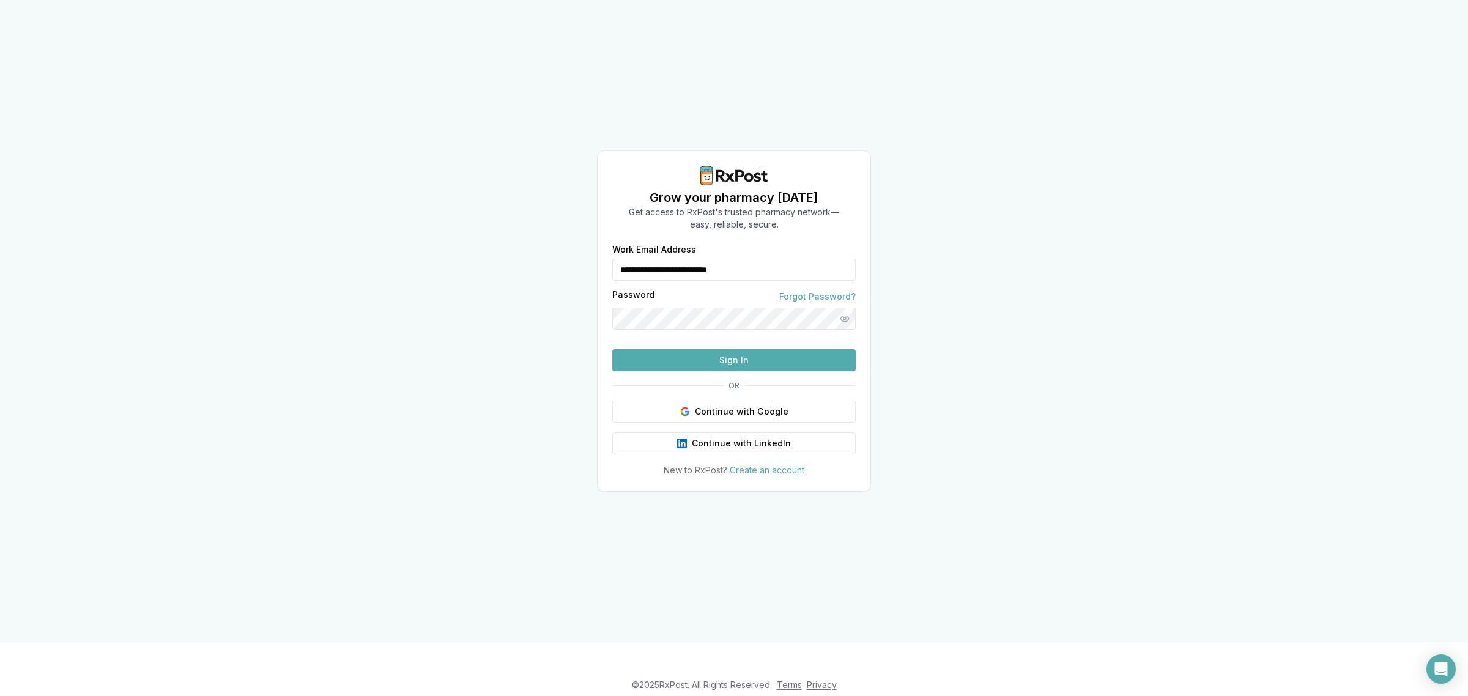
drag, startPoint x: 781, startPoint y: 237, endPoint x: 677, endPoint y: 265, distance: 108.2
click at [689, 264] on form "**********" at bounding box center [733, 308] width 243 height 126
click at [656, 261] on form "**********" at bounding box center [733, 308] width 243 height 126
click at [658, 259] on input "**********" at bounding box center [733, 270] width 243 height 22
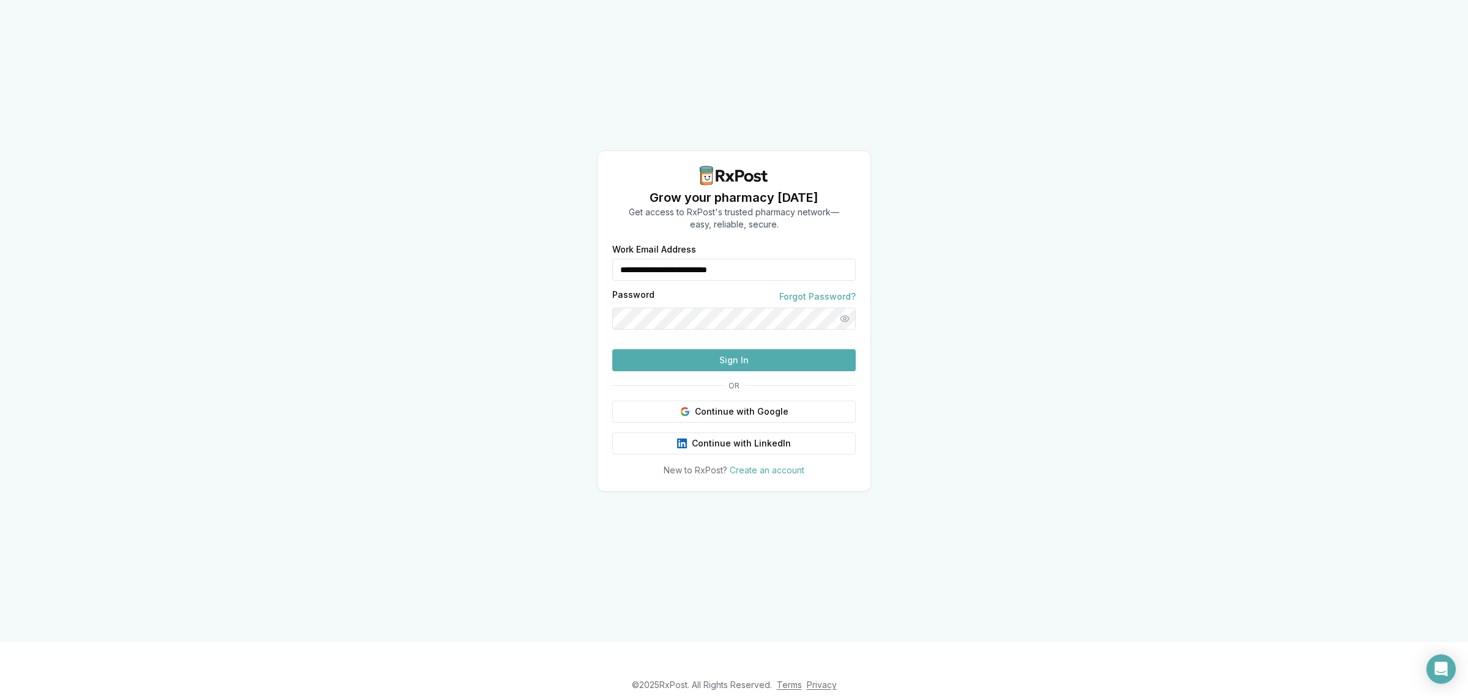
click at [658, 259] on input "**********" at bounding box center [733, 270] width 243 height 22
type input "**********"
click at [696, 371] on button "Sign In" at bounding box center [733, 360] width 243 height 22
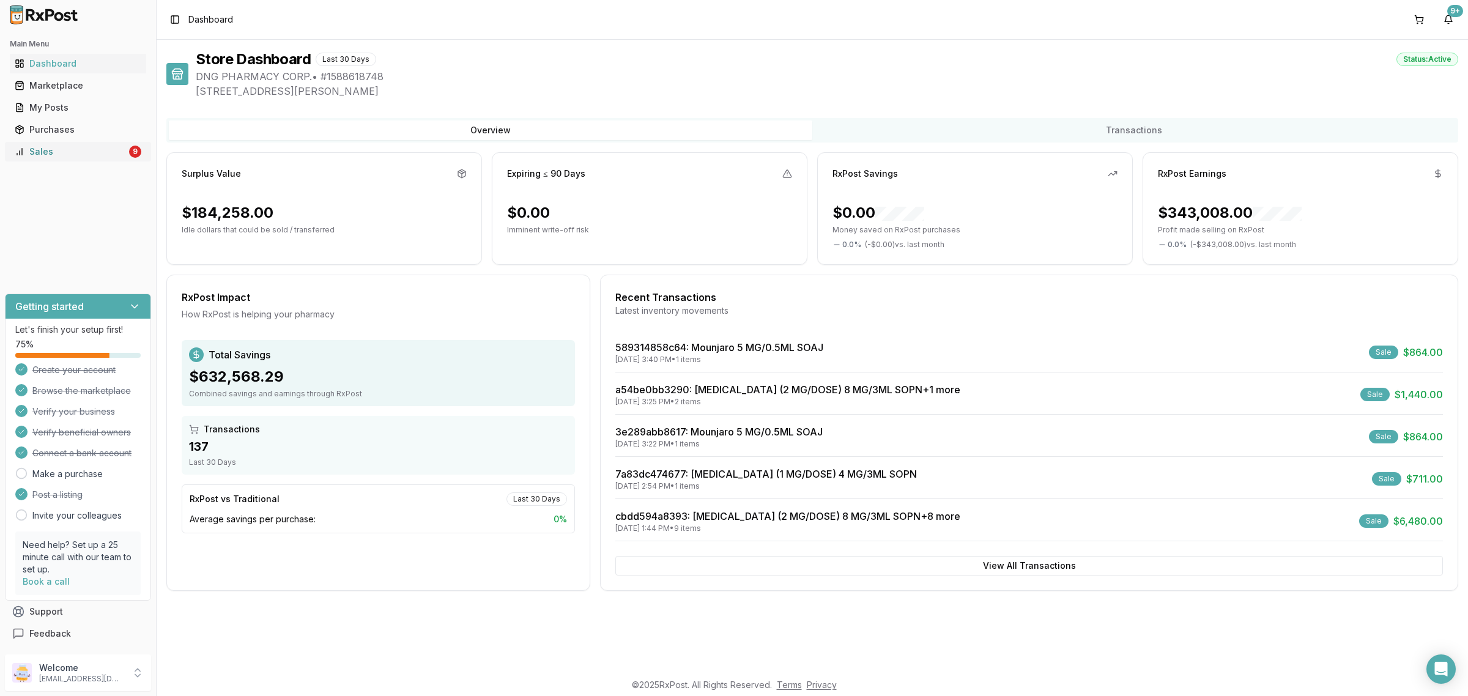
click at [46, 141] on ul "Dashboard Marketplace My Posts Purchases Sales 9" at bounding box center [78, 108] width 146 height 108
click at [55, 142] on link "Sales 9" at bounding box center [78, 152] width 136 height 22
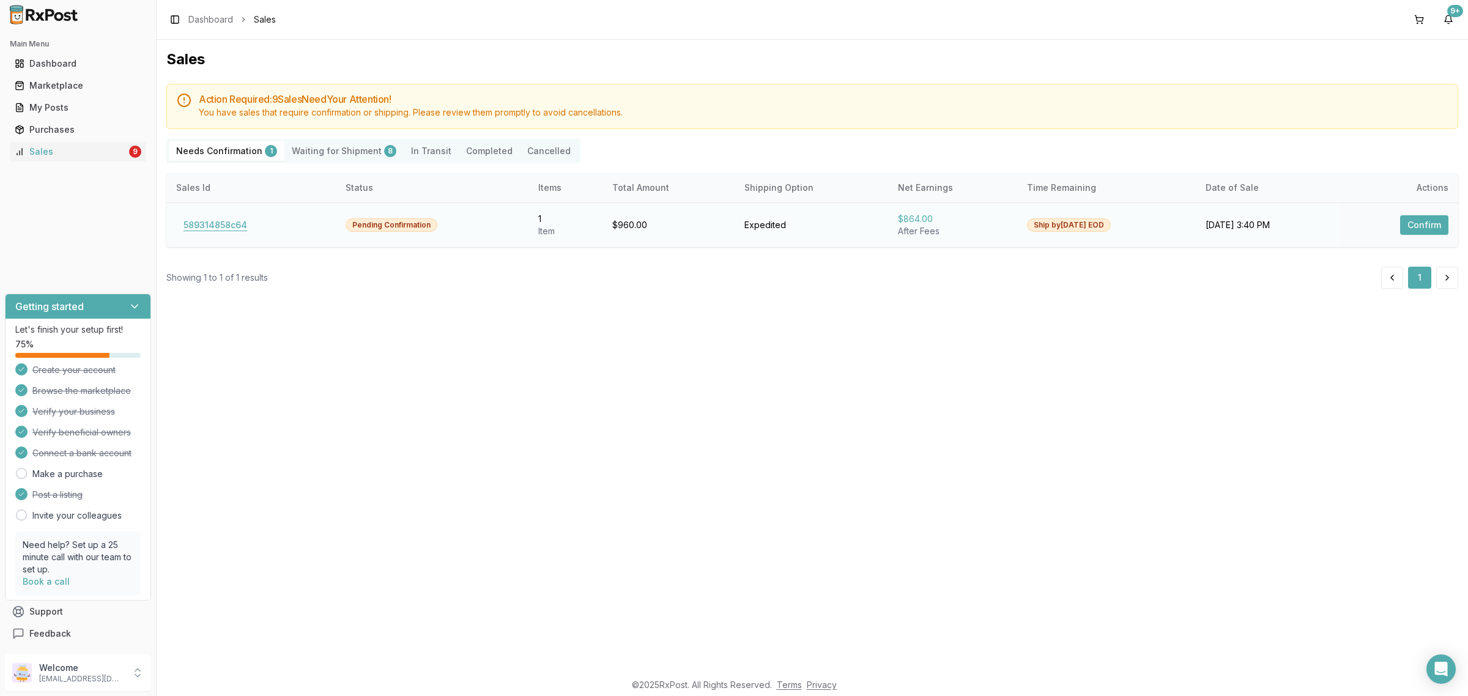
click at [225, 220] on button "589314858c64" at bounding box center [215, 225] width 78 height 20
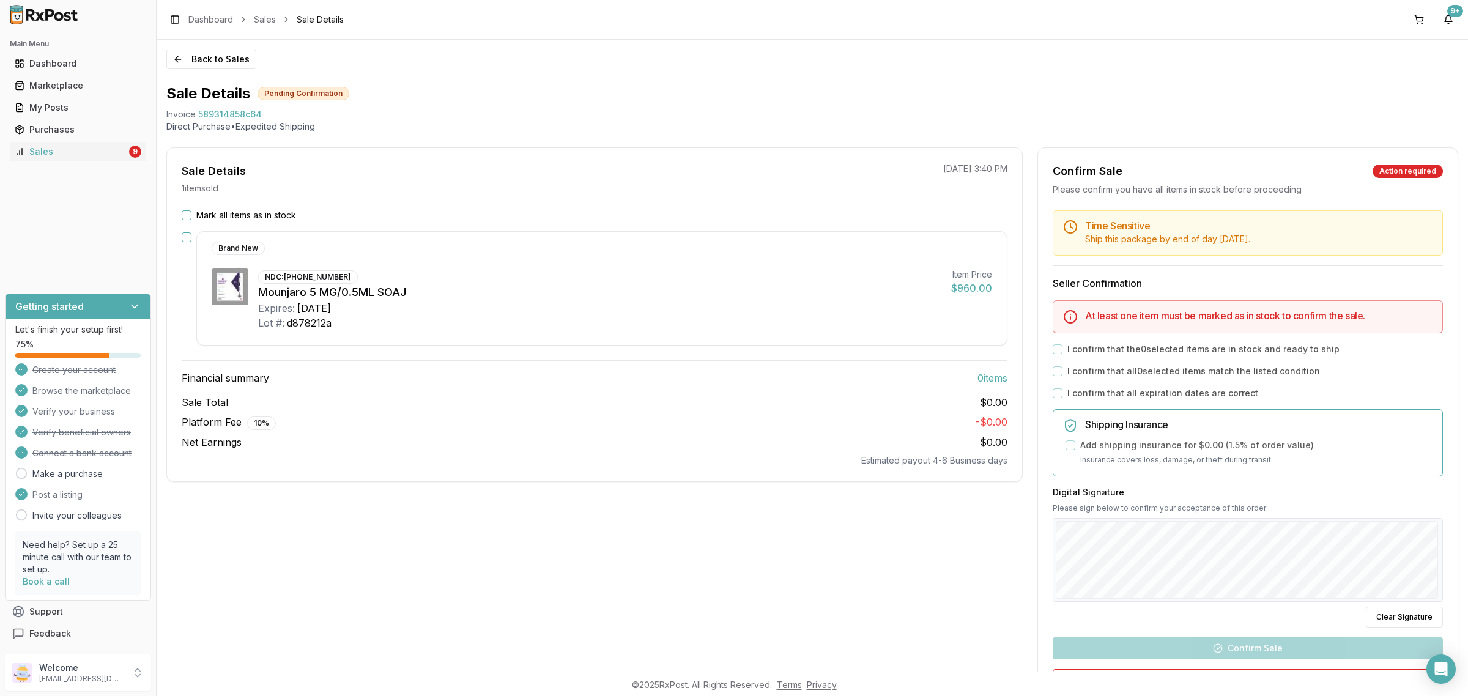
drag, startPoint x: 1460, startPoint y: 679, endPoint x: 1450, endPoint y: 677, distance: 10.0
click at [1458, 678] on footer "© 2025 RxPost. All Rights Reserved. Terms Privacy" at bounding box center [734, 685] width 1468 height 22
click at [1448, 677] on div "Open Intercom Messenger" at bounding box center [1441, 669] width 32 height 32
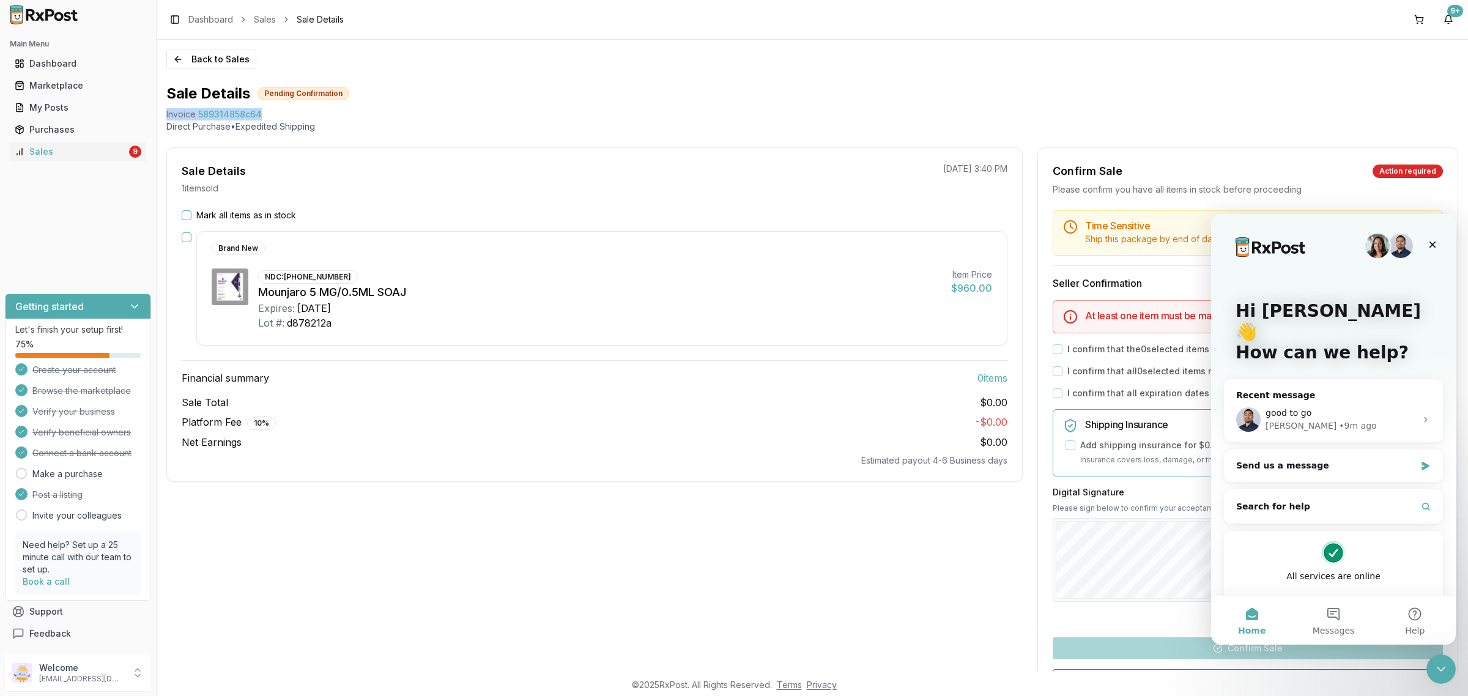
drag, startPoint x: 252, startPoint y: 113, endPoint x: 159, endPoint y: 119, distance: 93.2
click at [159, 119] on div "Back to Sales Sale Details Pending Confirmation Invoice 589314858c64 Direct Pur…" at bounding box center [813, 356] width 1312 height 632
copy div "Invoice 589314858c64"
click at [1343, 407] on div "good to go" at bounding box center [1341, 413] width 150 height 13
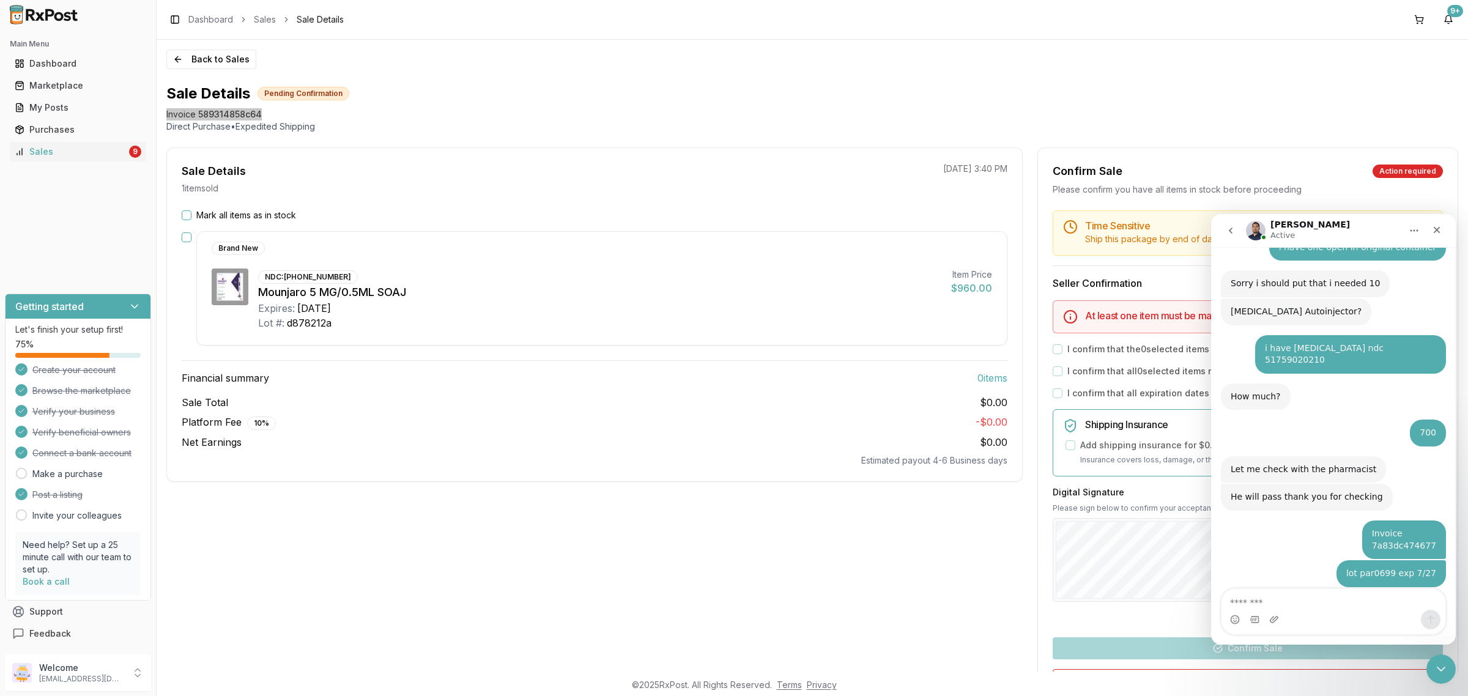
type textarea "**********"
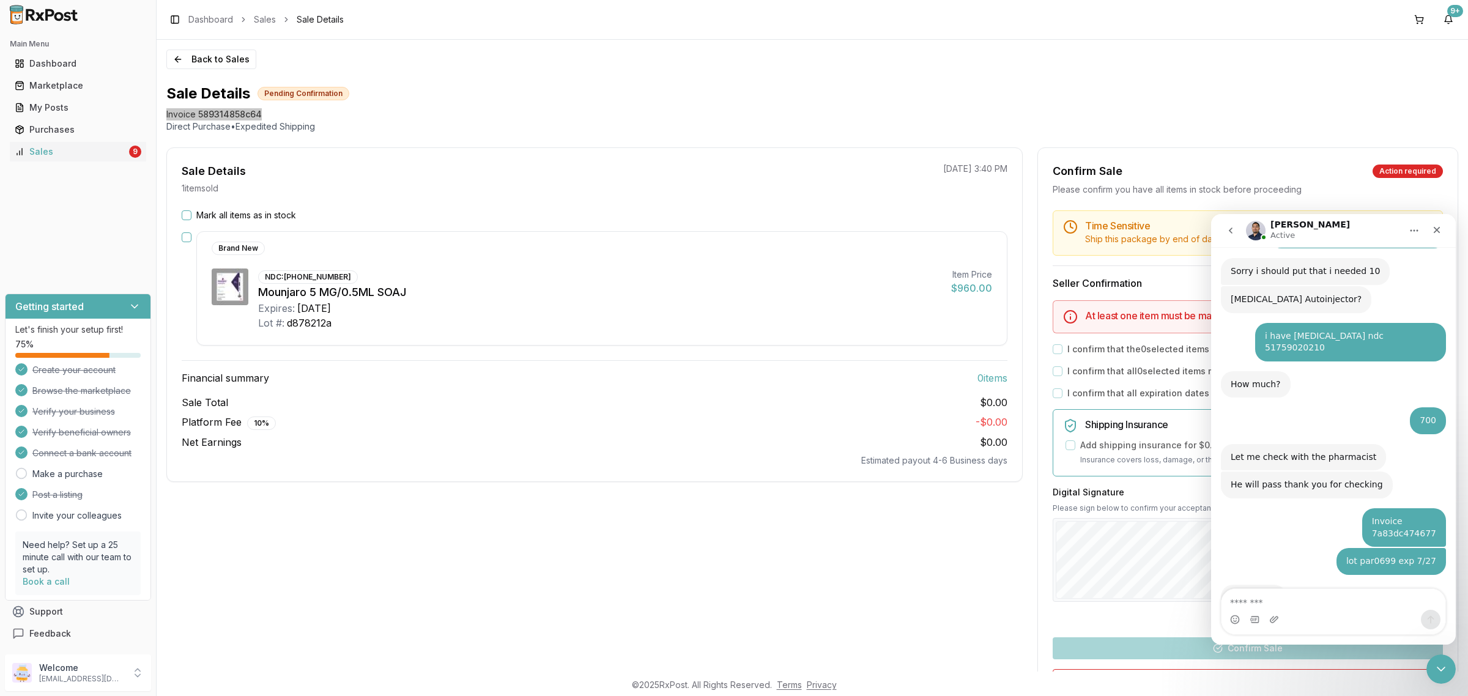
scroll to position [6887, 0]
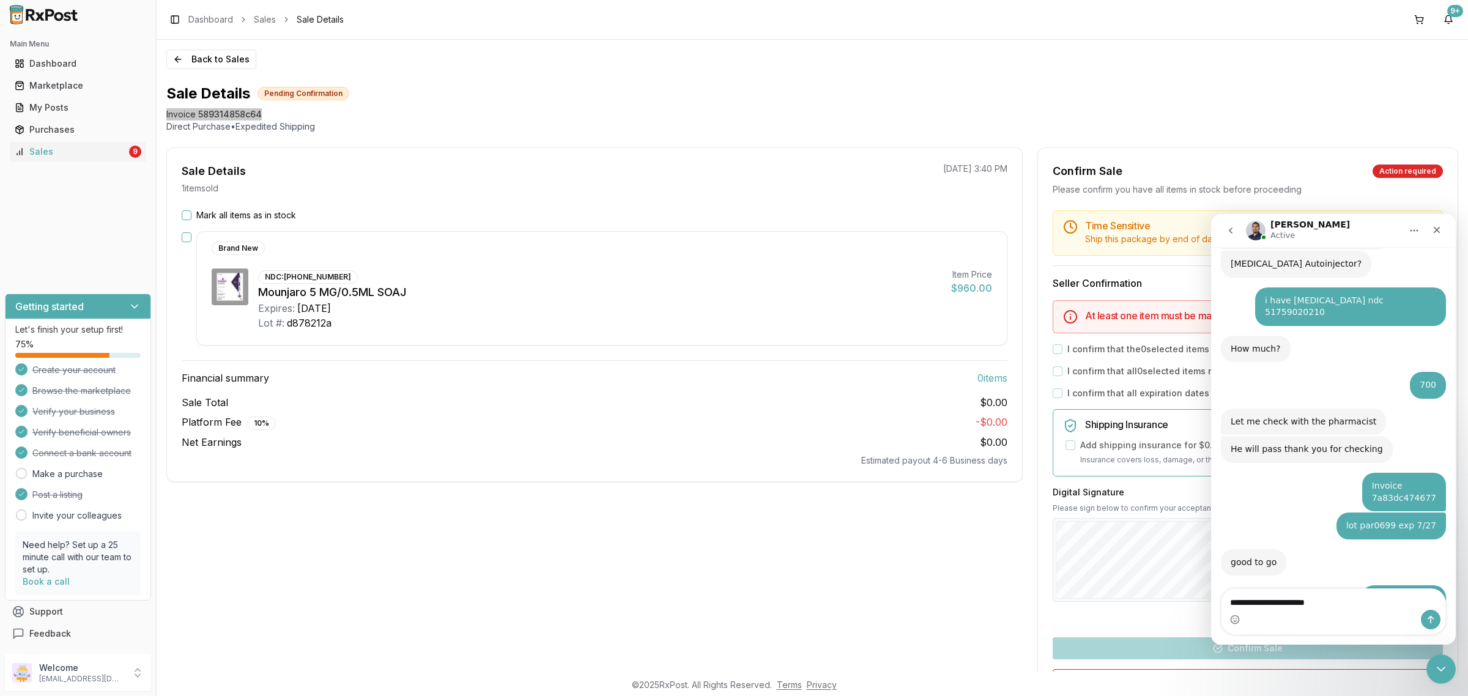
type textarea "**********"
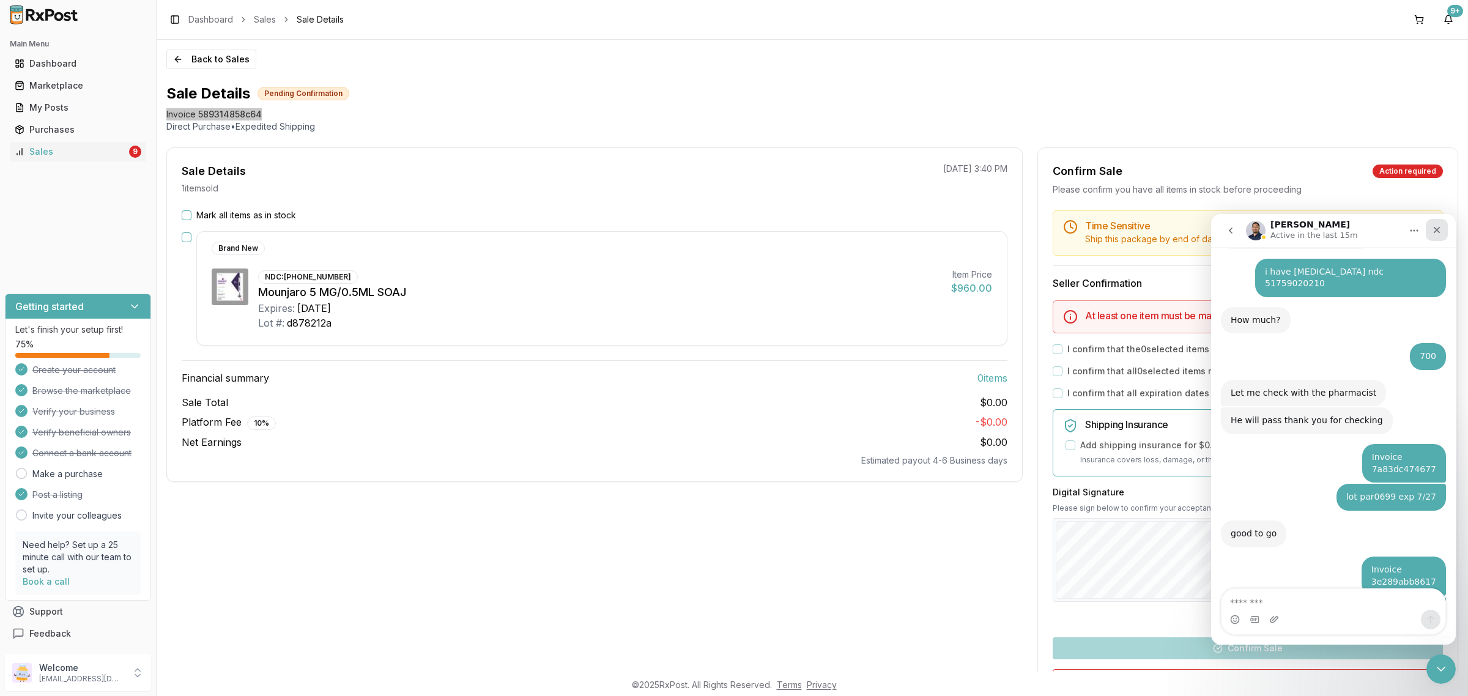
click at [1436, 229] on icon "Close" at bounding box center [1437, 230] width 10 height 10
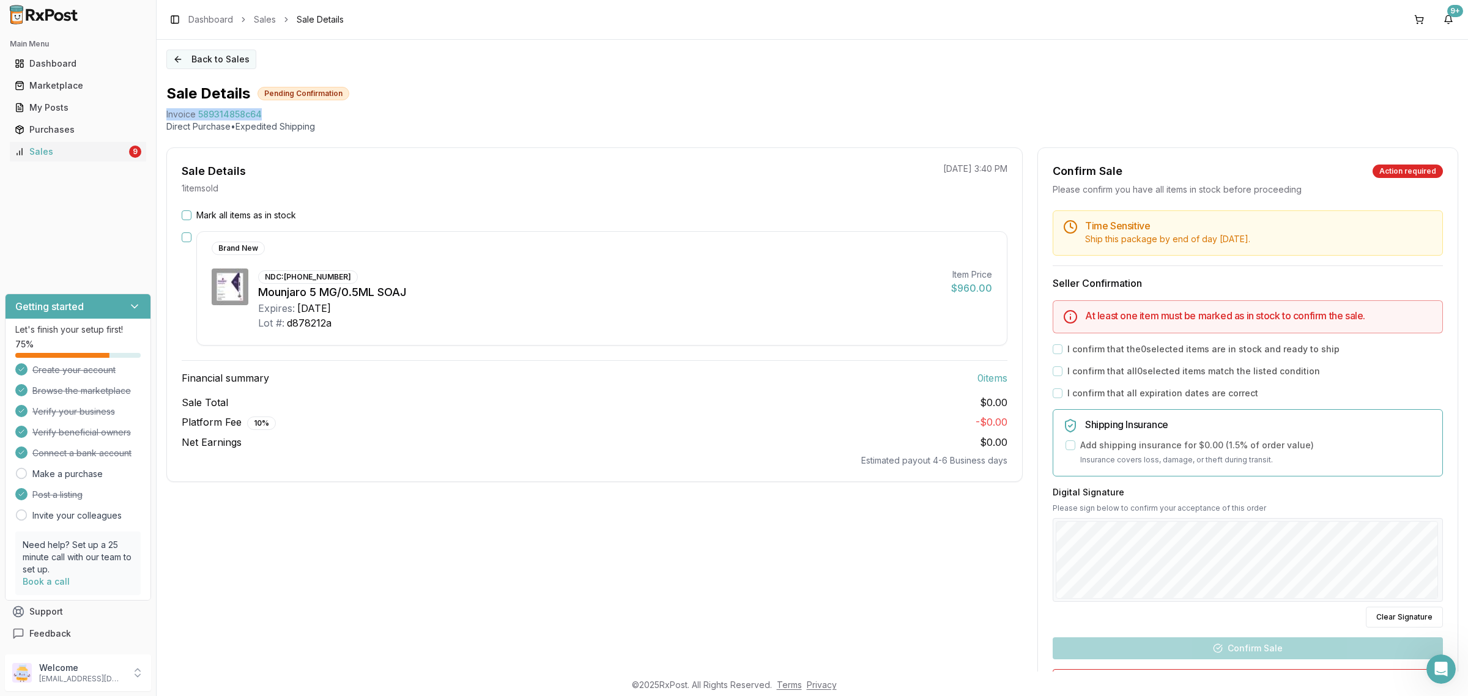
click at [187, 64] on button "Back to Sales" at bounding box center [211, 60] width 90 height 20
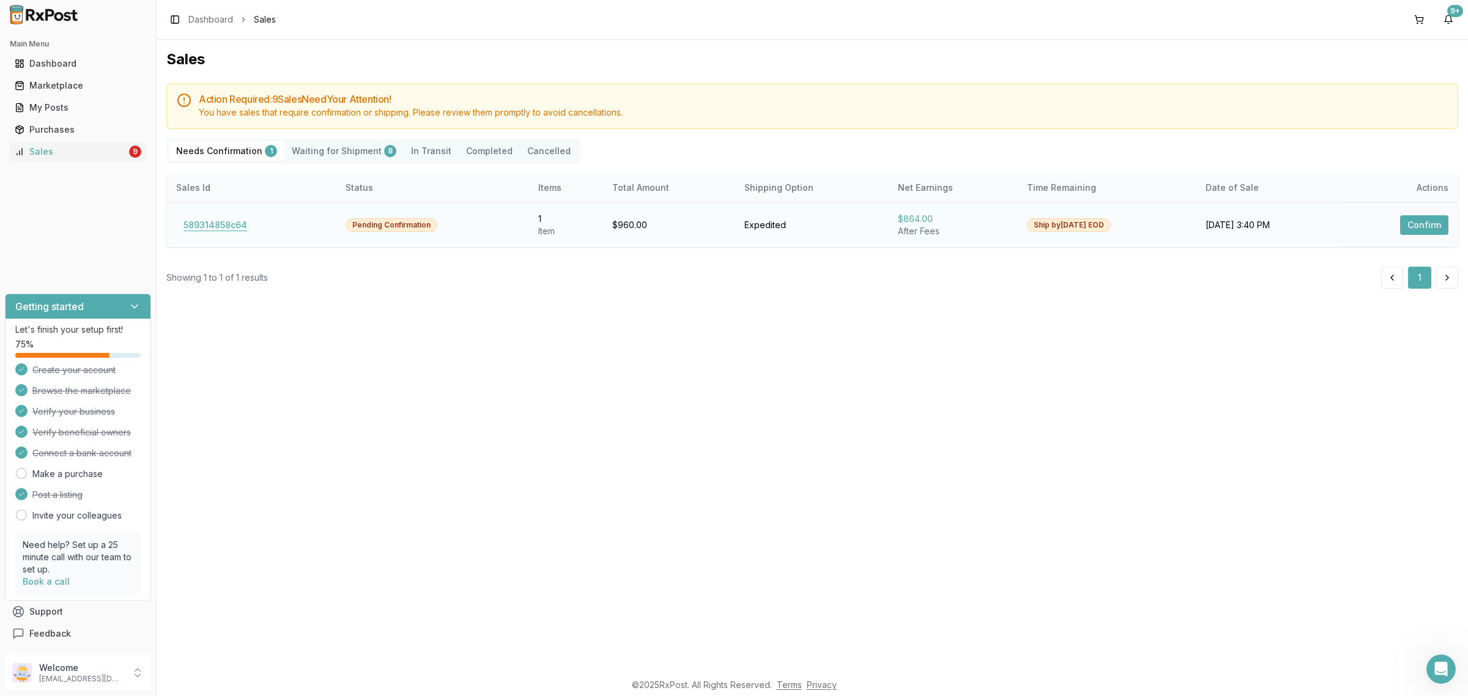
click at [219, 220] on button "589314858c64" at bounding box center [215, 225] width 78 height 20
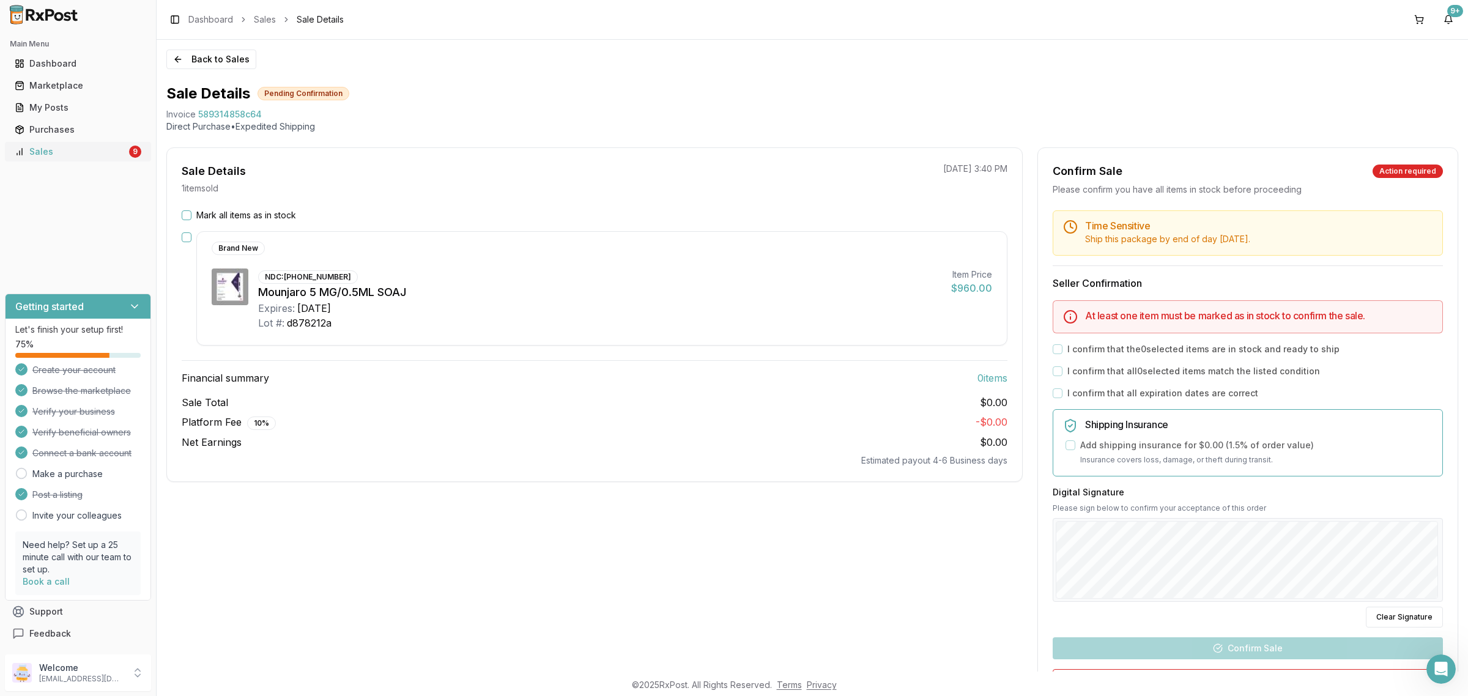
click at [114, 157] on div "Sales" at bounding box center [71, 152] width 112 height 12
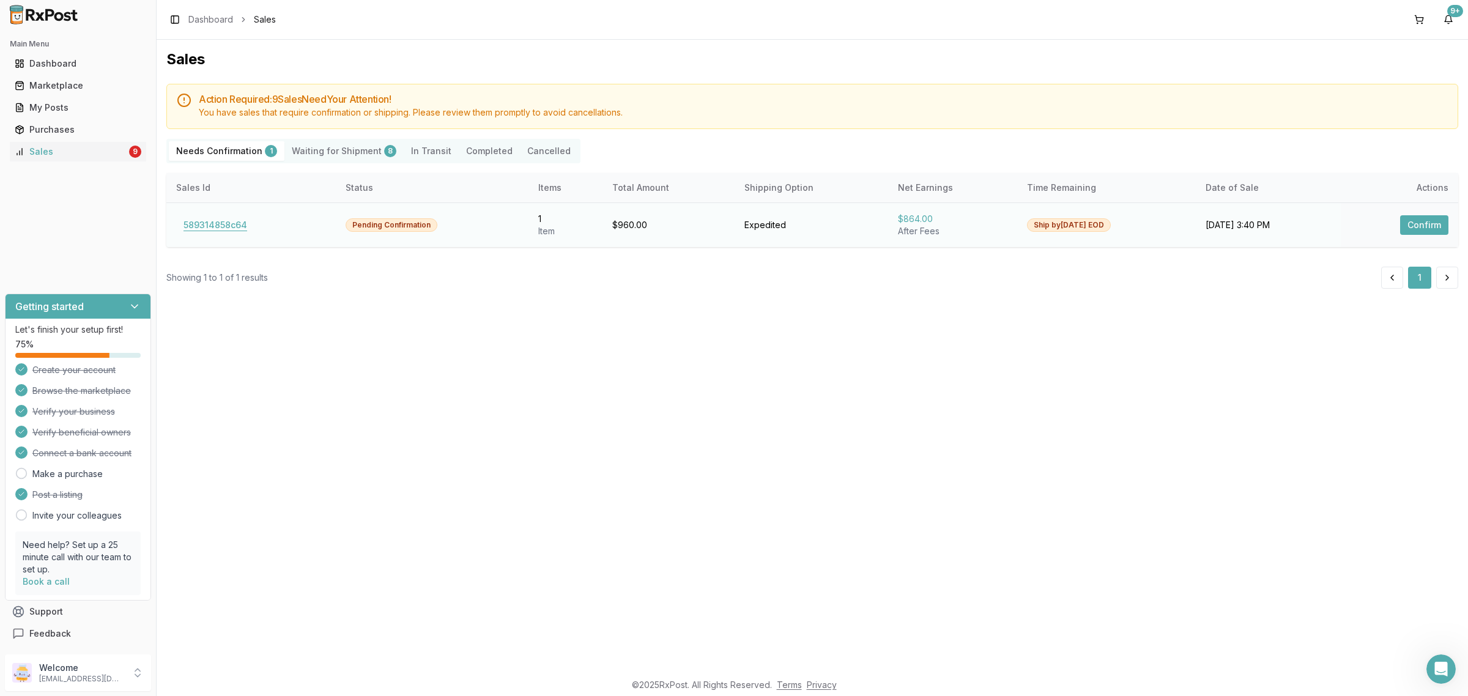
click at [206, 225] on button "589314858c64" at bounding box center [215, 225] width 78 height 20
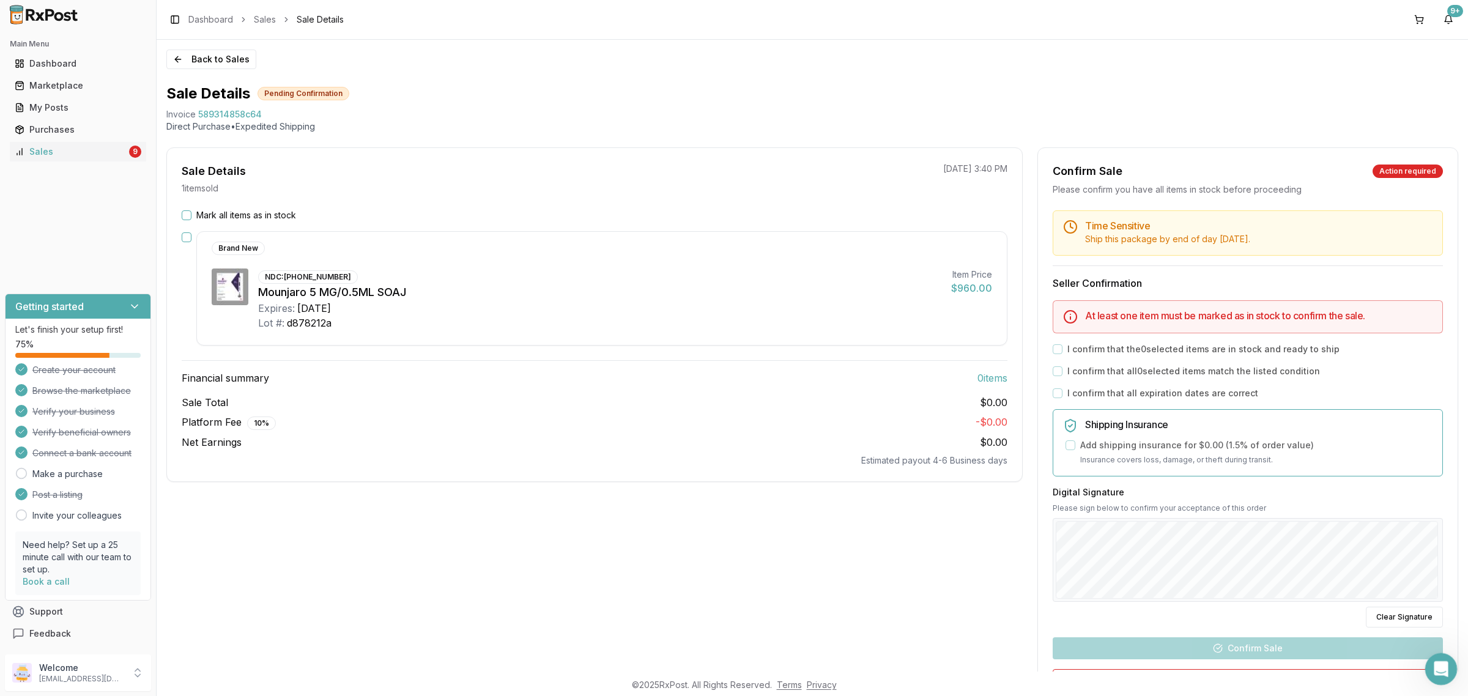
click at [1430, 659] on div "Open Intercom Messenger" at bounding box center [1439, 667] width 40 height 40
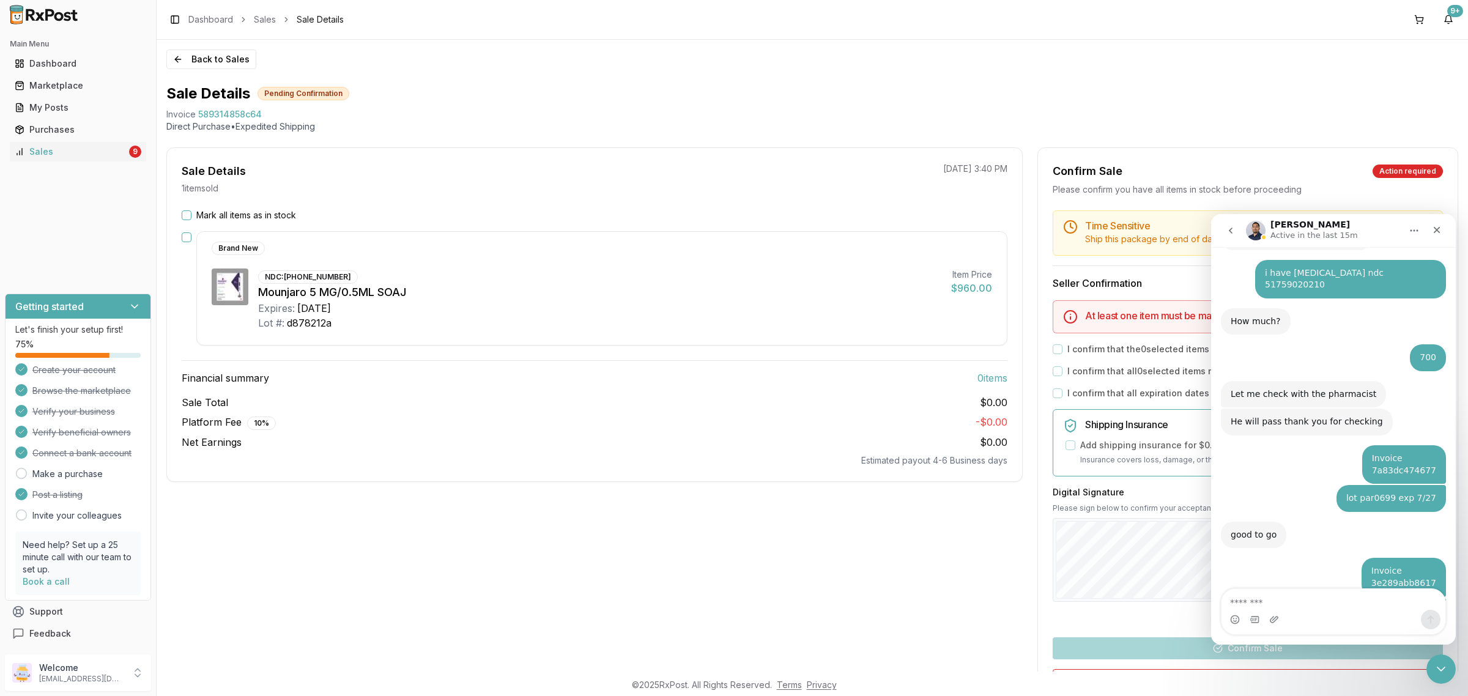
scroll to position [6916, 0]
drag, startPoint x: 1432, startPoint y: 232, endPoint x: 2626, endPoint y: 447, distance: 1212.6
click at [1432, 232] on icon "Close" at bounding box center [1437, 230] width 10 height 10
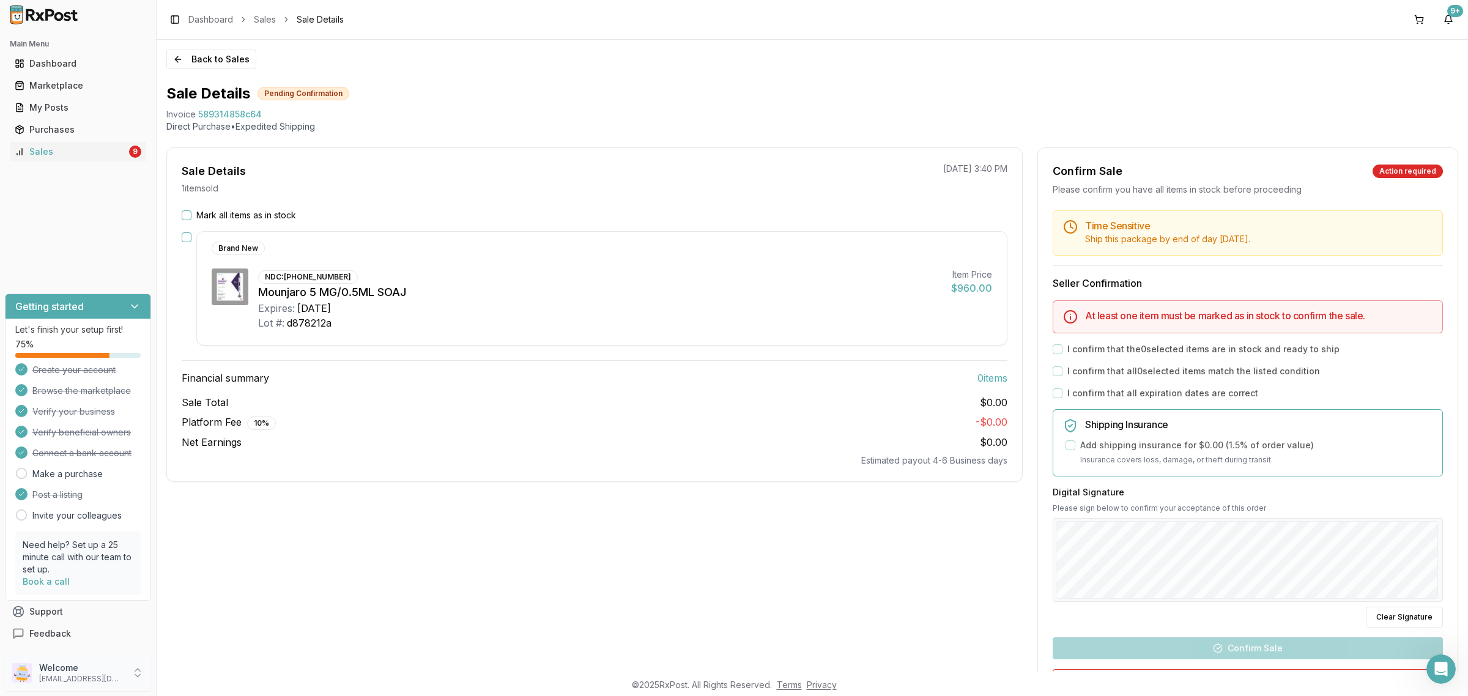
click at [103, 684] on p "[EMAIL_ADDRESS][DOMAIN_NAME]" at bounding box center [81, 679] width 85 height 10
click at [32, 160] on link "Sales 9" at bounding box center [78, 152] width 136 height 22
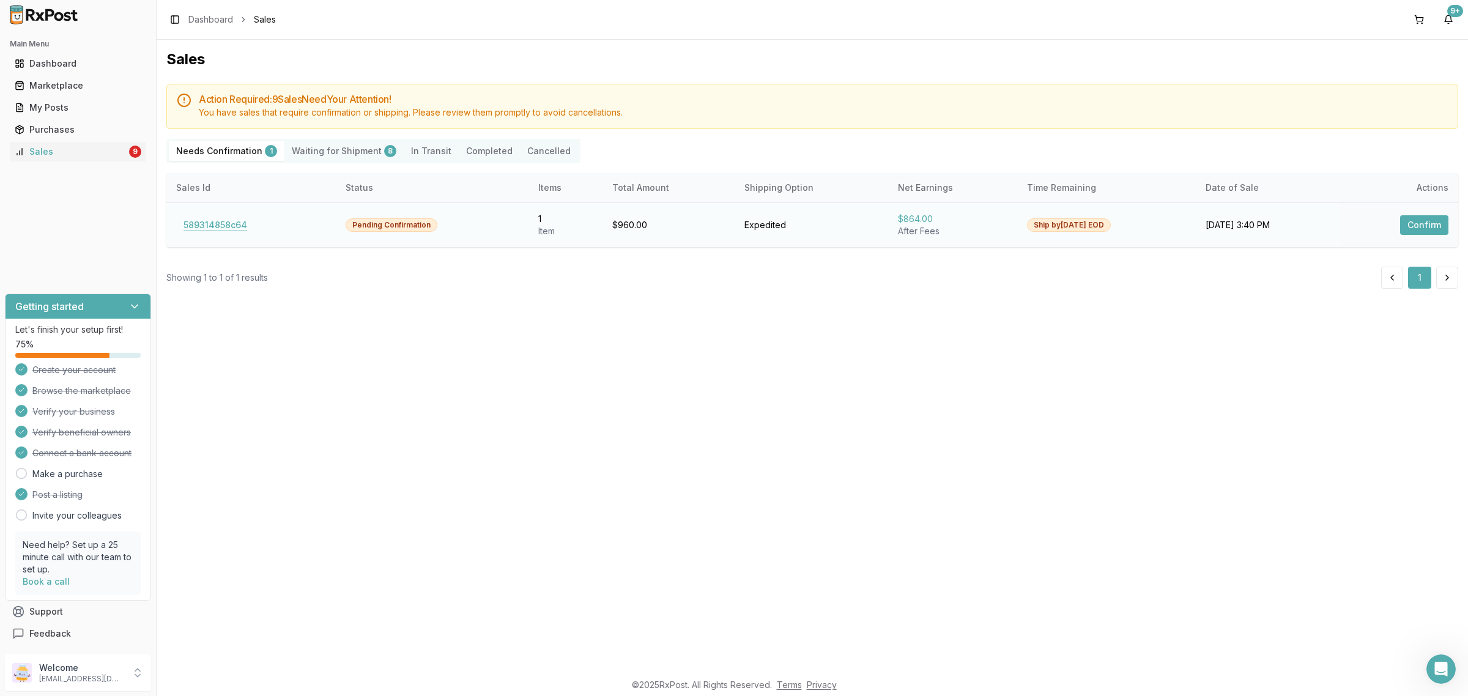
click at [236, 225] on button "589314858c64" at bounding box center [215, 225] width 78 height 20
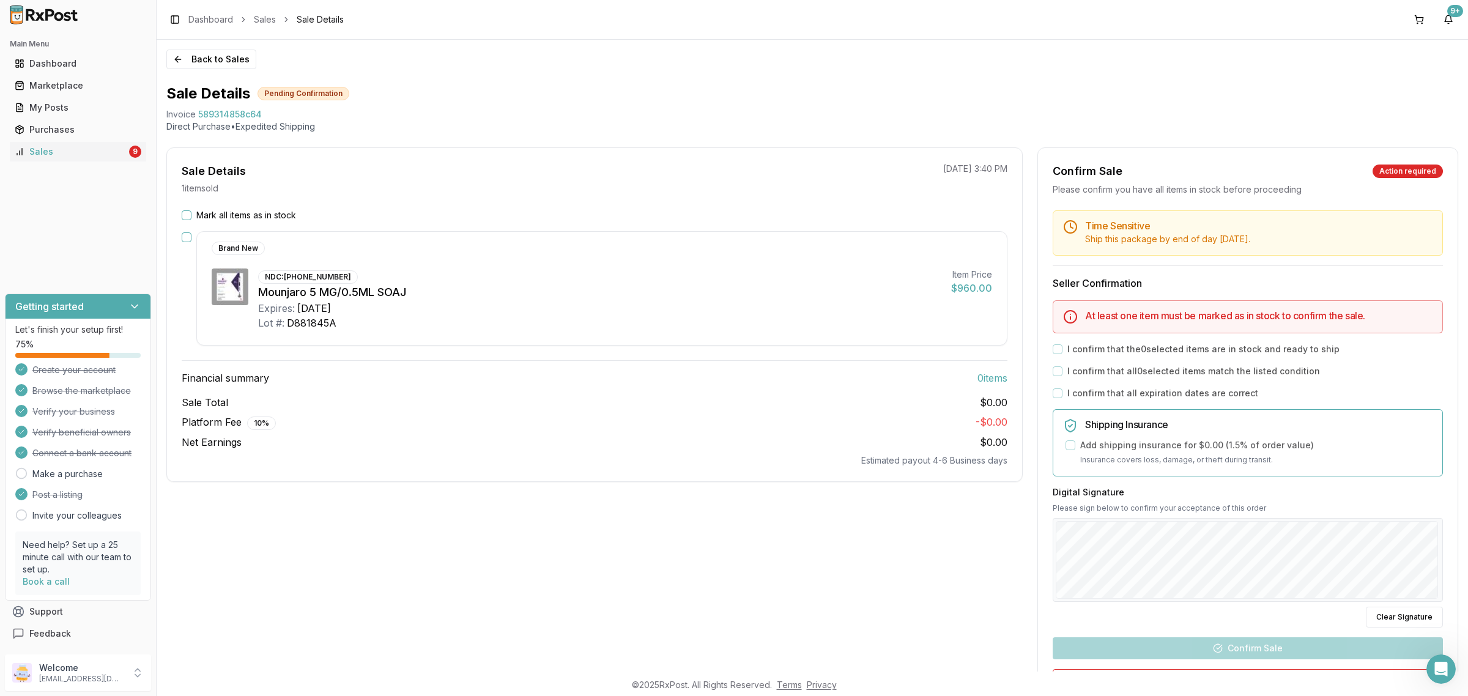
scroll to position [6962, 0]
click at [187, 217] on button "Mark all items as in stock" at bounding box center [187, 215] width 10 height 10
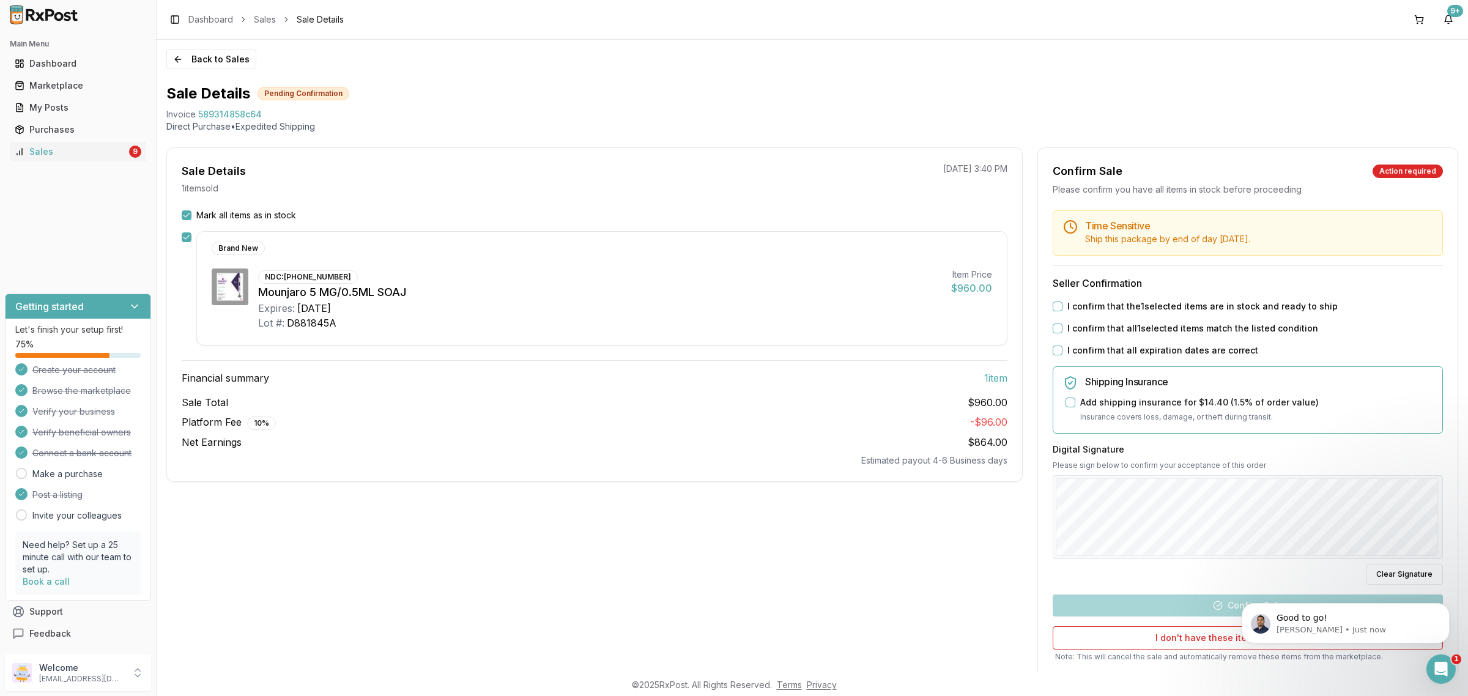
scroll to position [0, 0]
click at [1053, 304] on button "I confirm that the 1 selected items are in stock and ready to ship" at bounding box center [1058, 307] width 10 height 10
click at [1059, 330] on button "I confirm that all 1 selected items match the listed condition" at bounding box center [1058, 329] width 10 height 10
click at [1058, 352] on button "I confirm that all expiration dates are correct" at bounding box center [1058, 351] width 10 height 10
click at [1216, 601] on button "Confirm Sale" at bounding box center [1248, 606] width 390 height 22
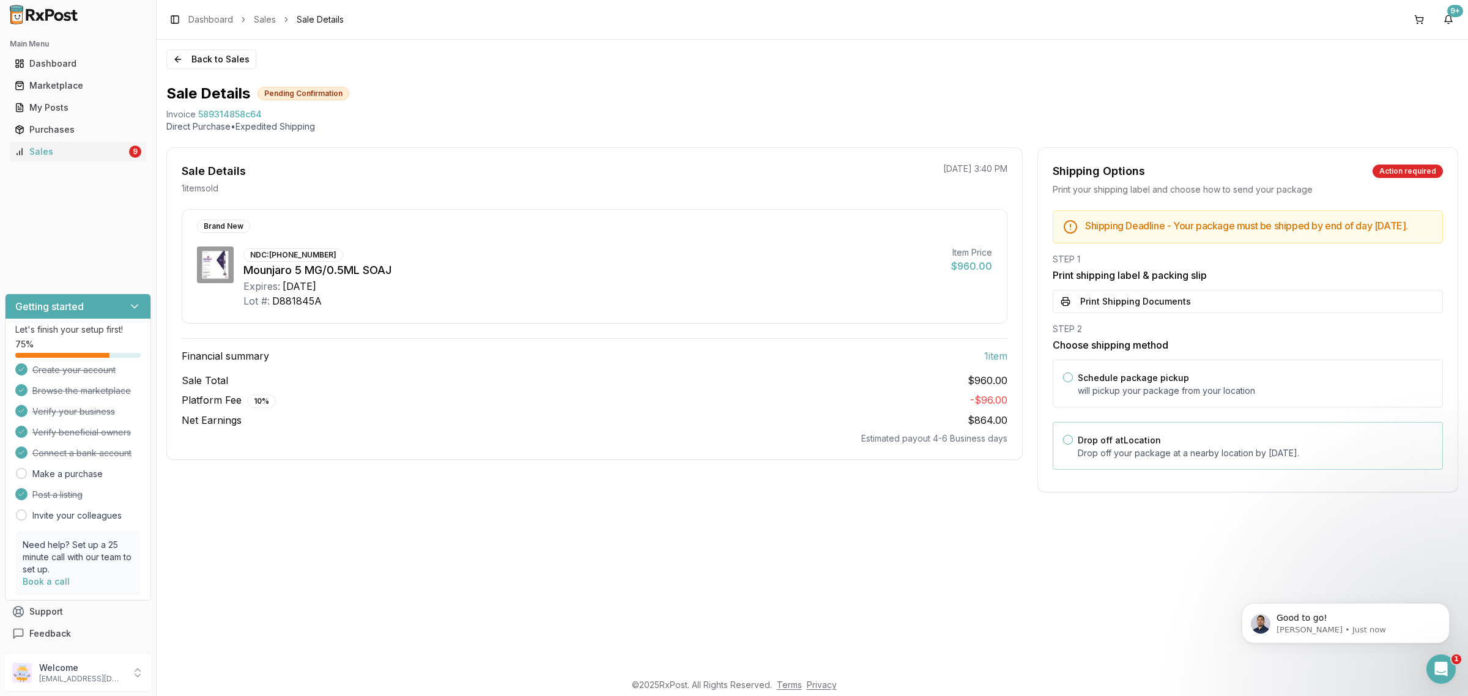
drag, startPoint x: 1249, startPoint y: 478, endPoint x: 1242, endPoint y: 477, distance: 7.4
click at [1245, 470] on div "Drop off at Location Drop off your package at a nearby location by September 9,…" at bounding box center [1248, 446] width 390 height 48
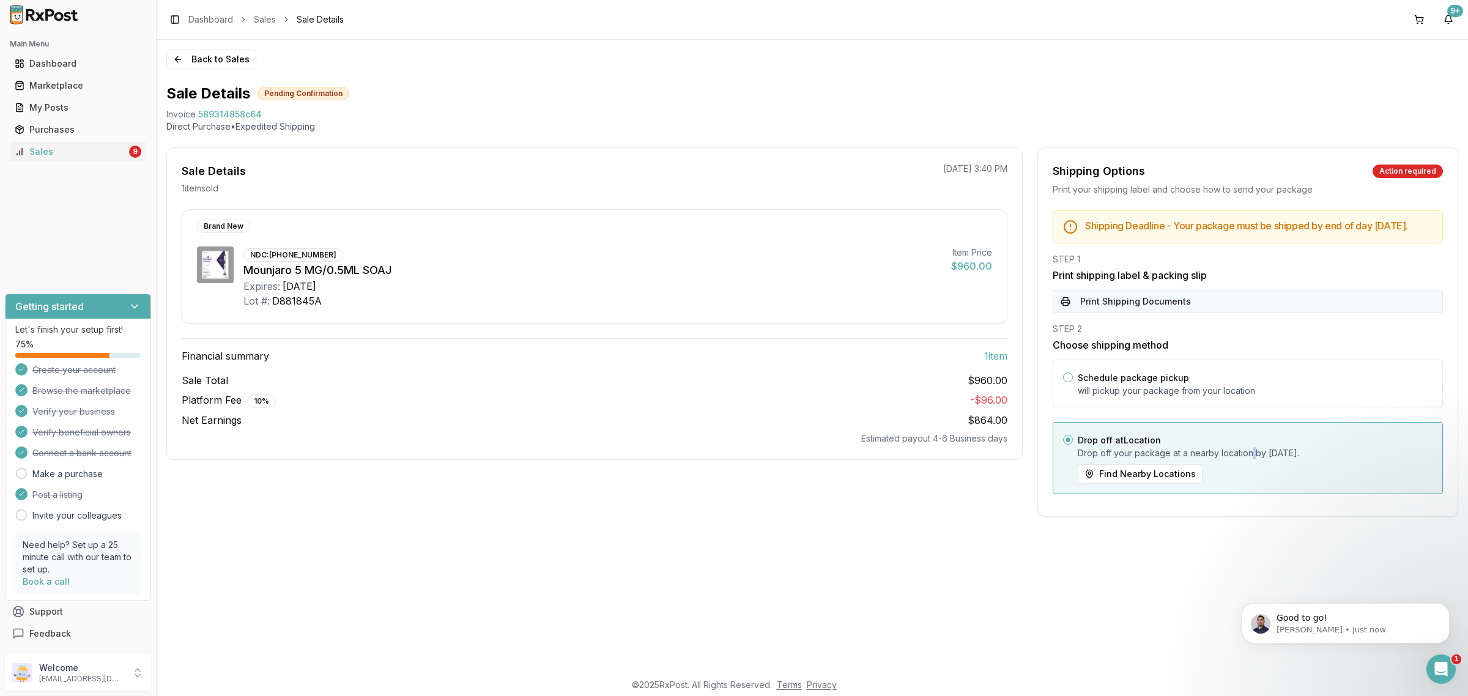
click at [1193, 313] on button "Print Shipping Documents" at bounding box center [1248, 301] width 390 height 23
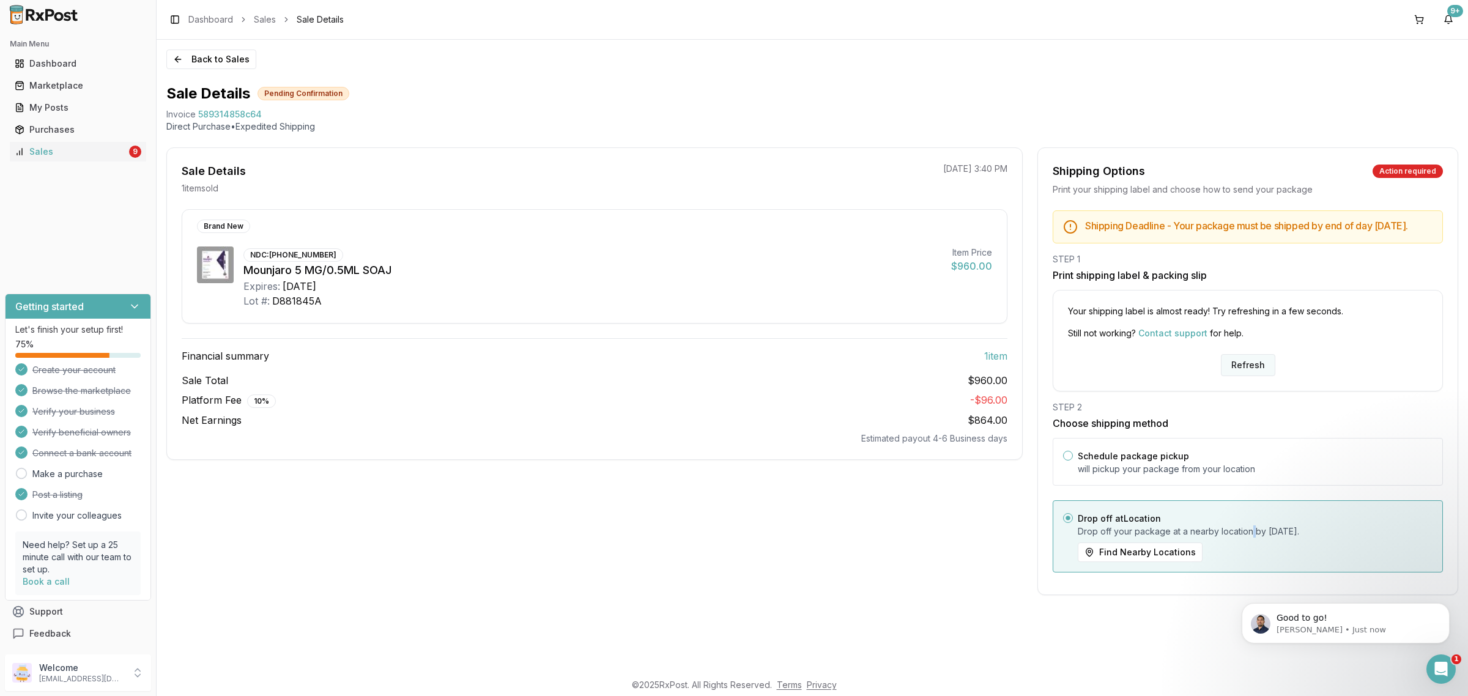
click at [1242, 368] on button "Refresh" at bounding box center [1248, 365] width 54 height 22
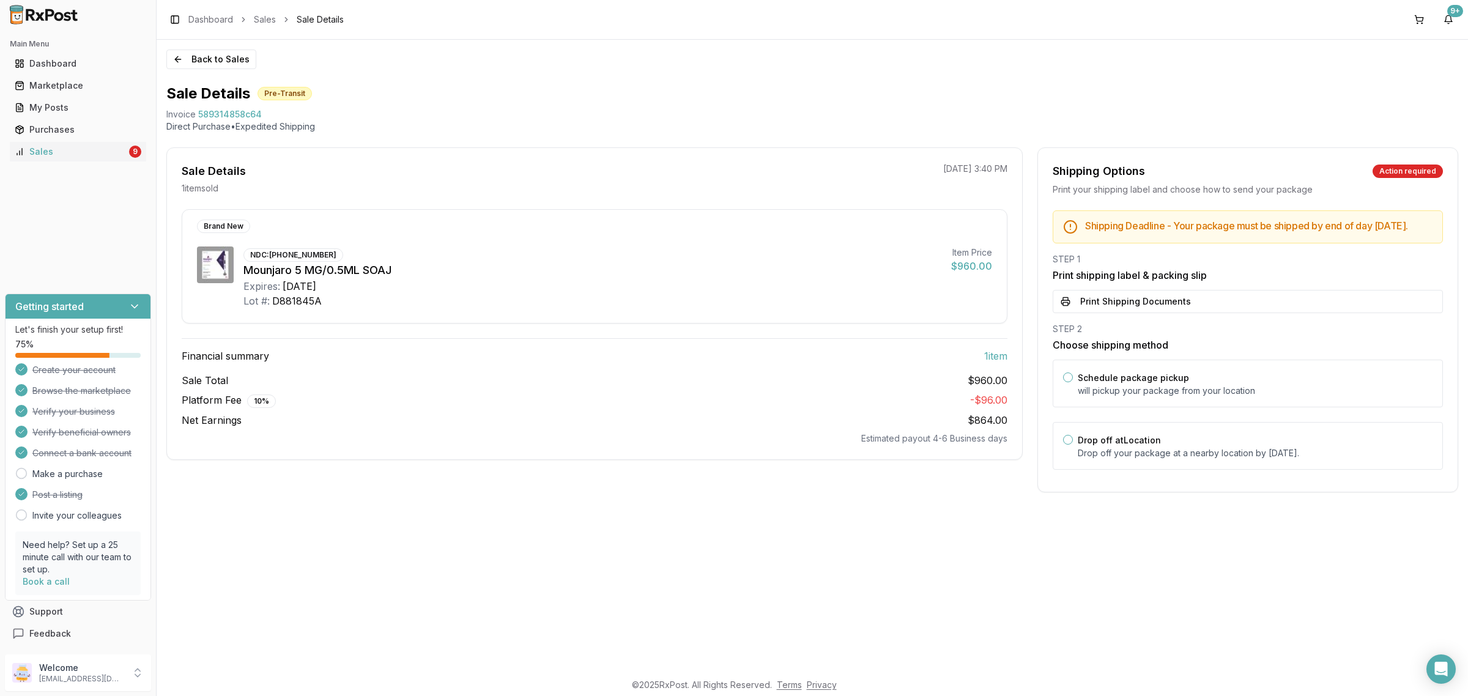
click at [1199, 313] on button "Print Shipping Documents" at bounding box center [1248, 301] width 390 height 23
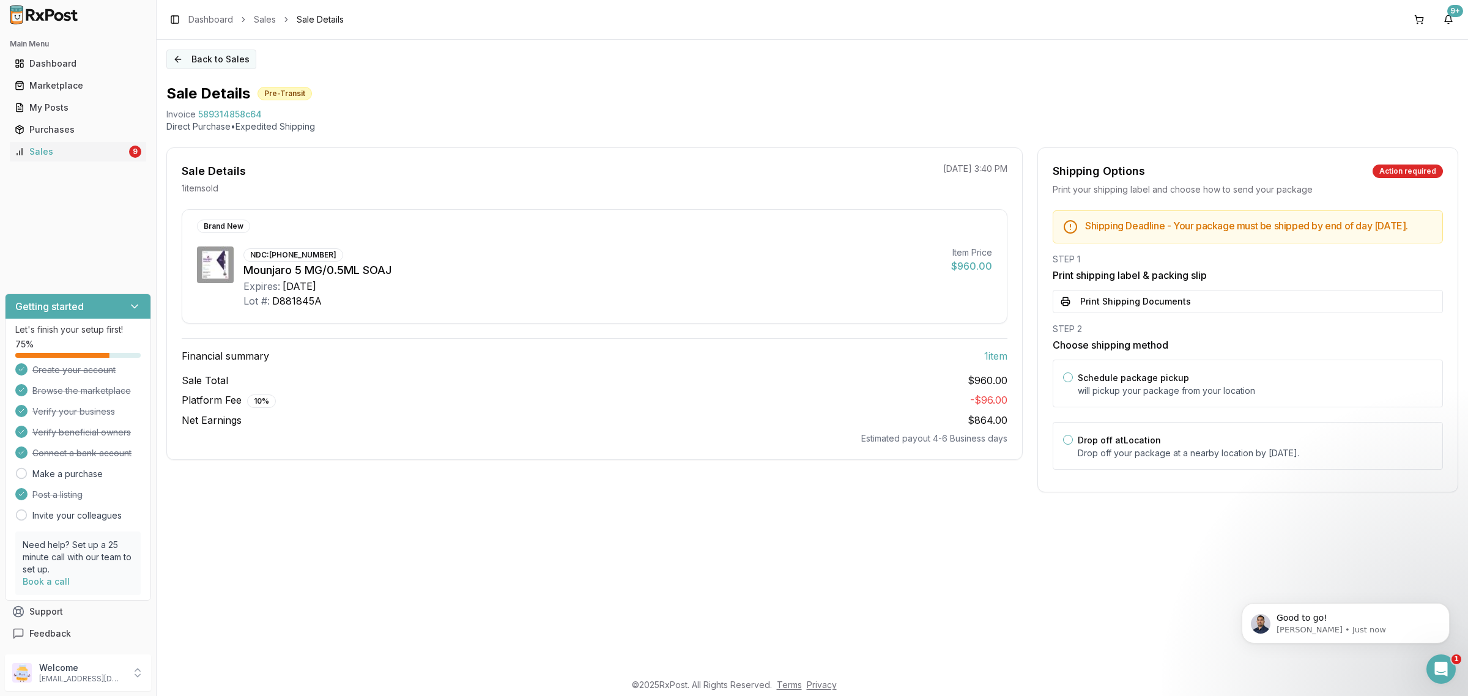
click at [193, 50] on button "Back to Sales" at bounding box center [211, 60] width 90 height 20
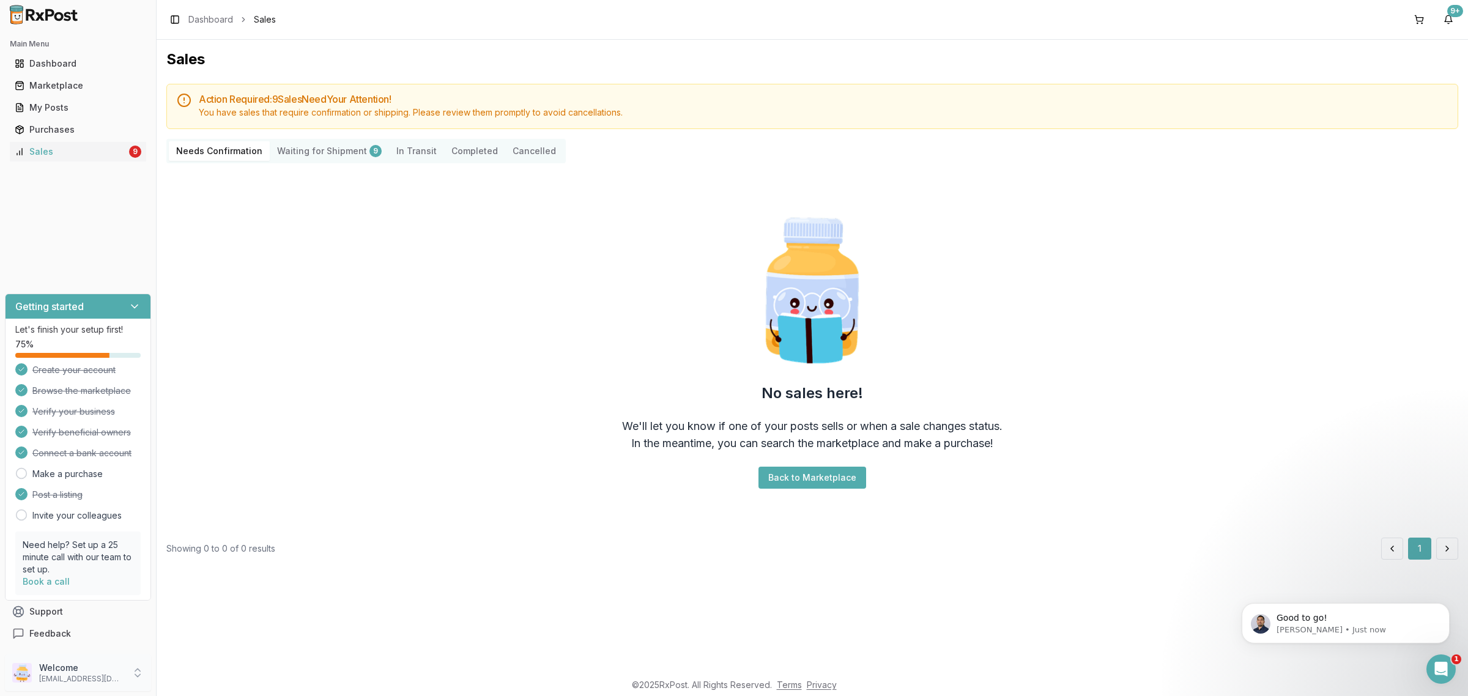
click at [64, 673] on p "Welcome" at bounding box center [81, 668] width 85 height 12
click at [191, 675] on span "Sign Out" at bounding box center [222, 676] width 116 height 12
